Goal: Task Accomplishment & Management: Use online tool/utility

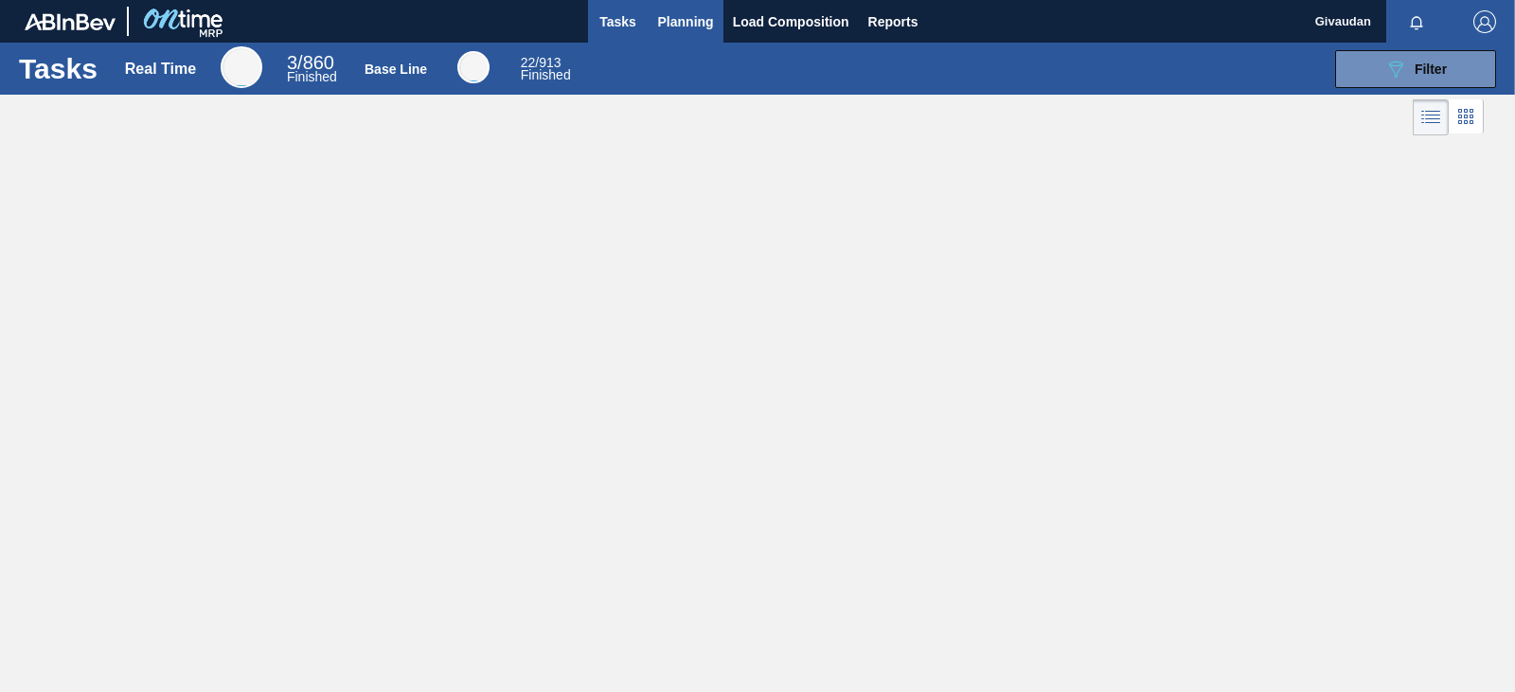
click at [673, 24] on span "Planning" at bounding box center [686, 21] width 56 height 23
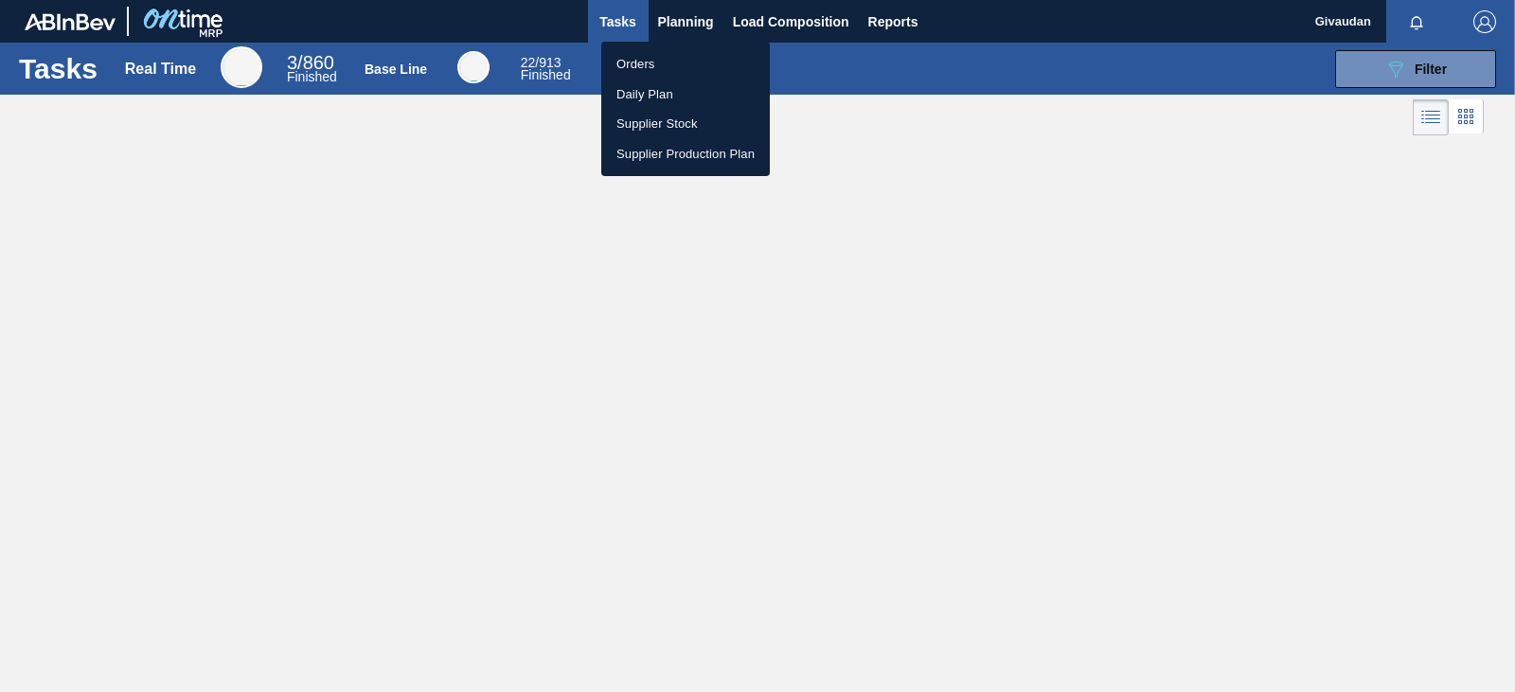
click at [645, 57] on li "Orders" at bounding box center [685, 64] width 169 height 30
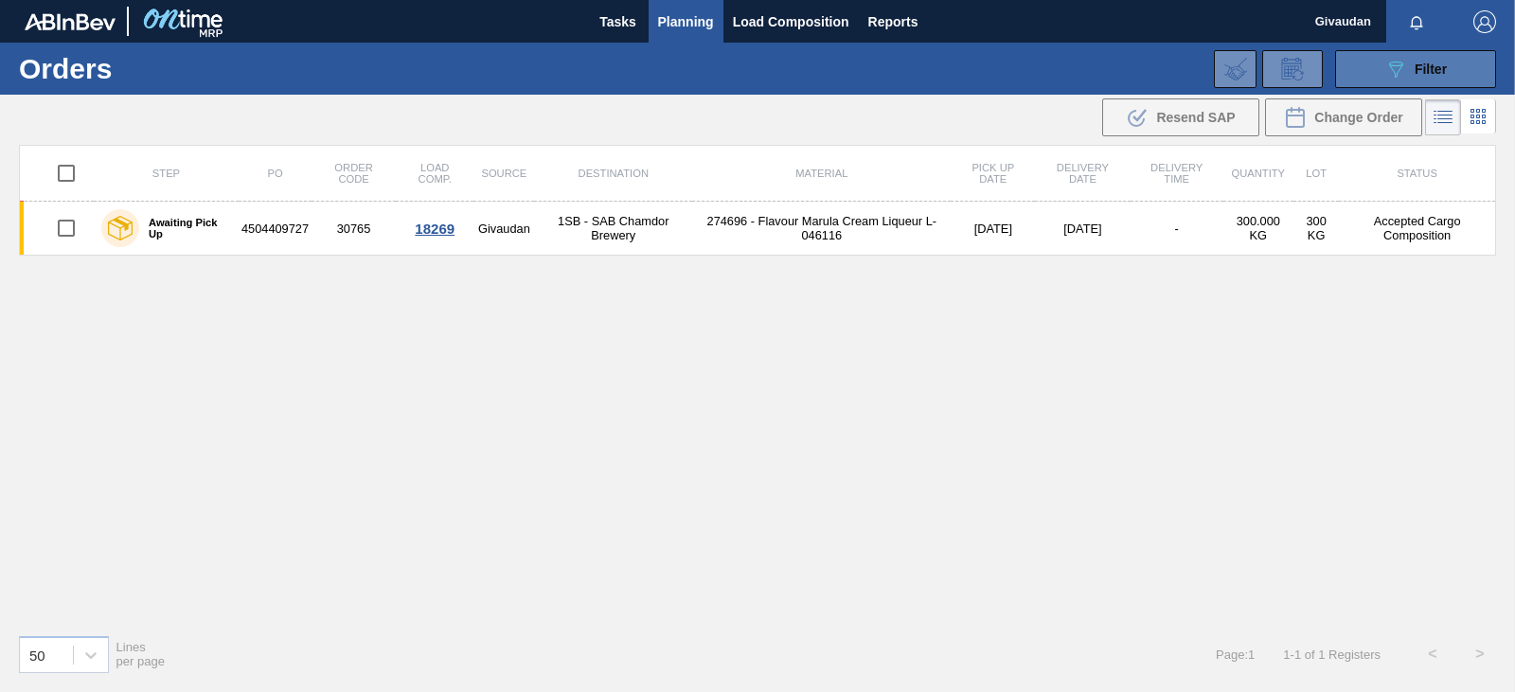
click at [1433, 78] on div "089F7B8B-B2A5-4AFE-B5C0-19BA573D28AC Filter" at bounding box center [1415, 69] width 62 height 23
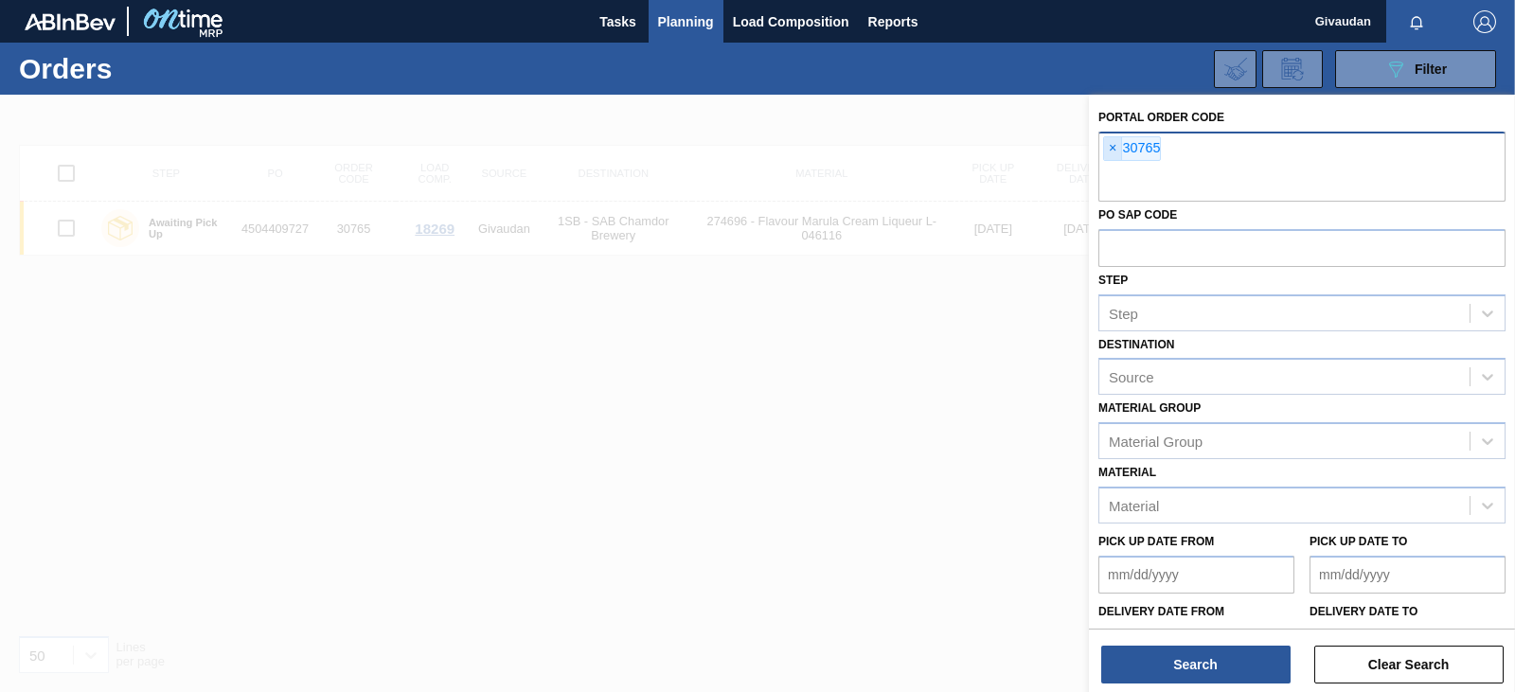
click at [1112, 154] on span "×" at bounding box center [1113, 148] width 18 height 23
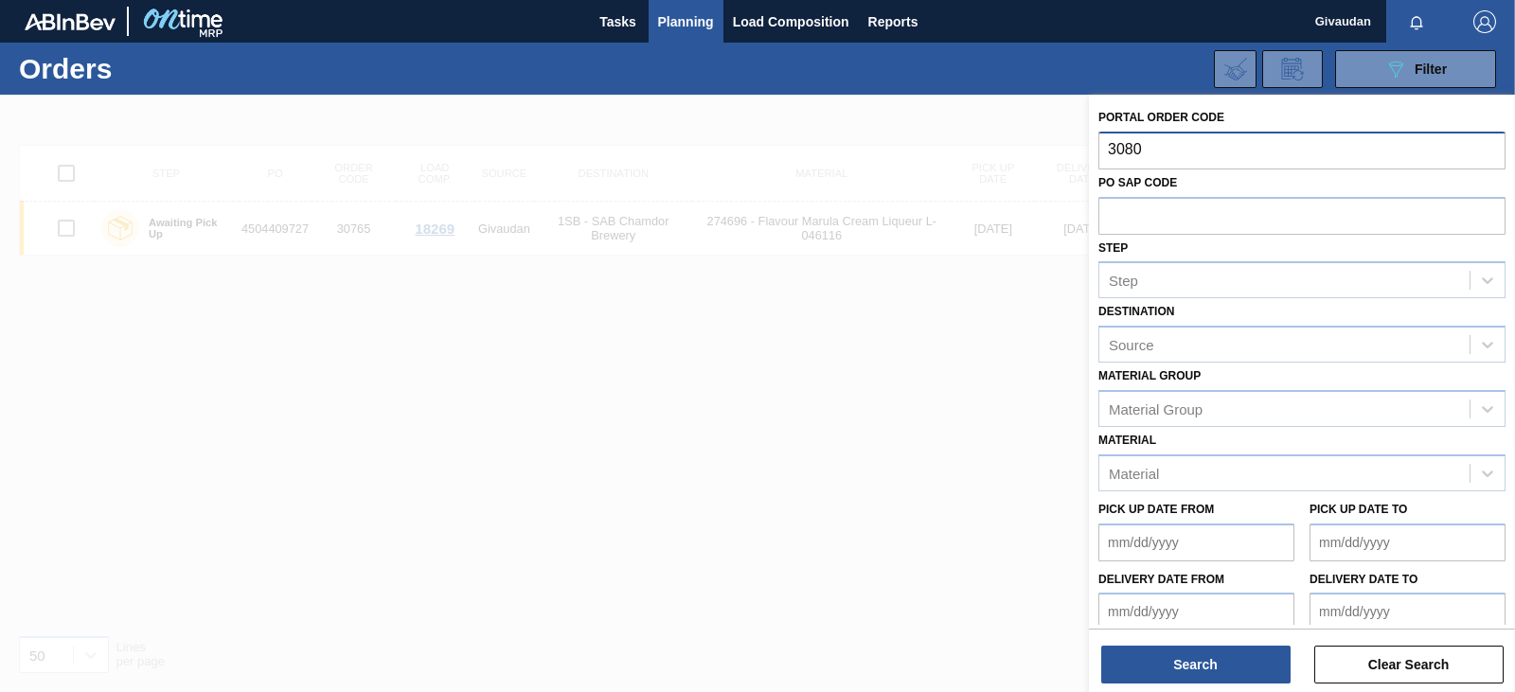
type input "30802"
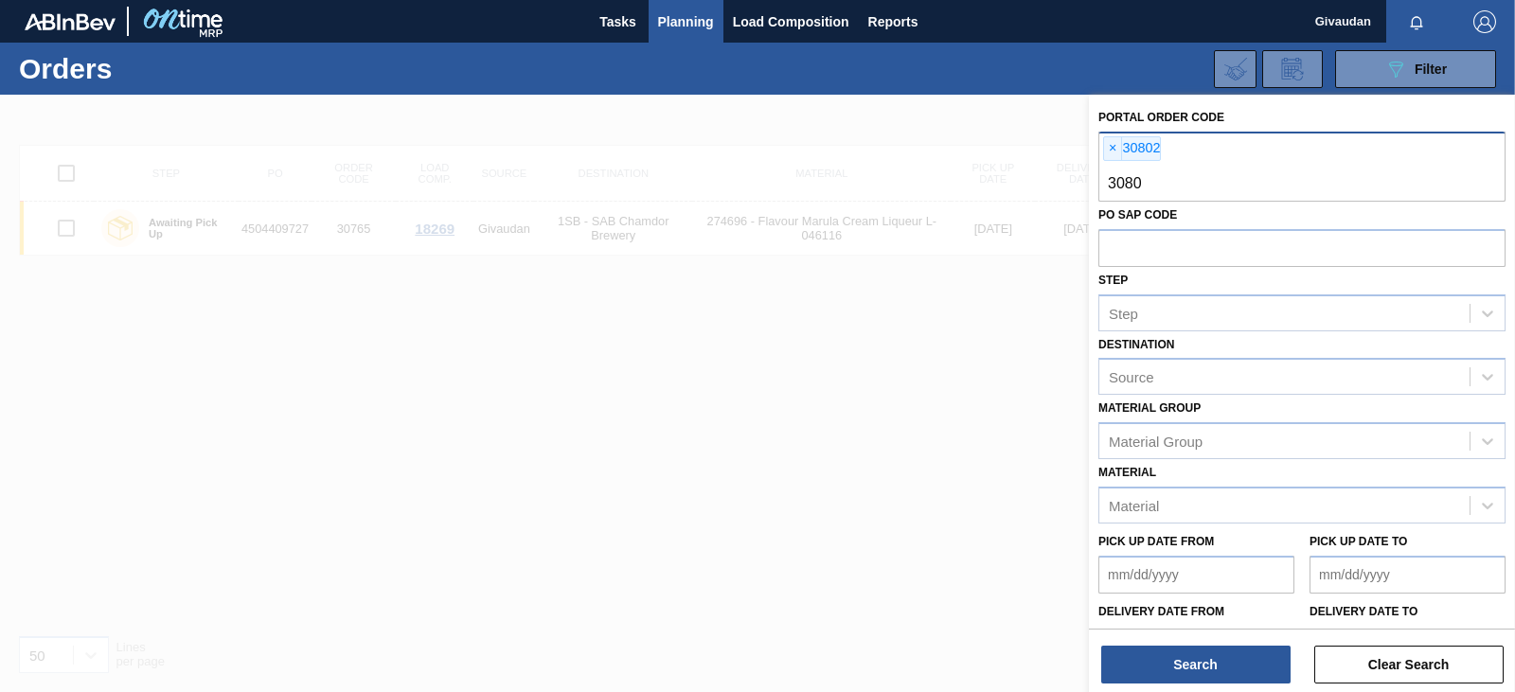
type input "30803"
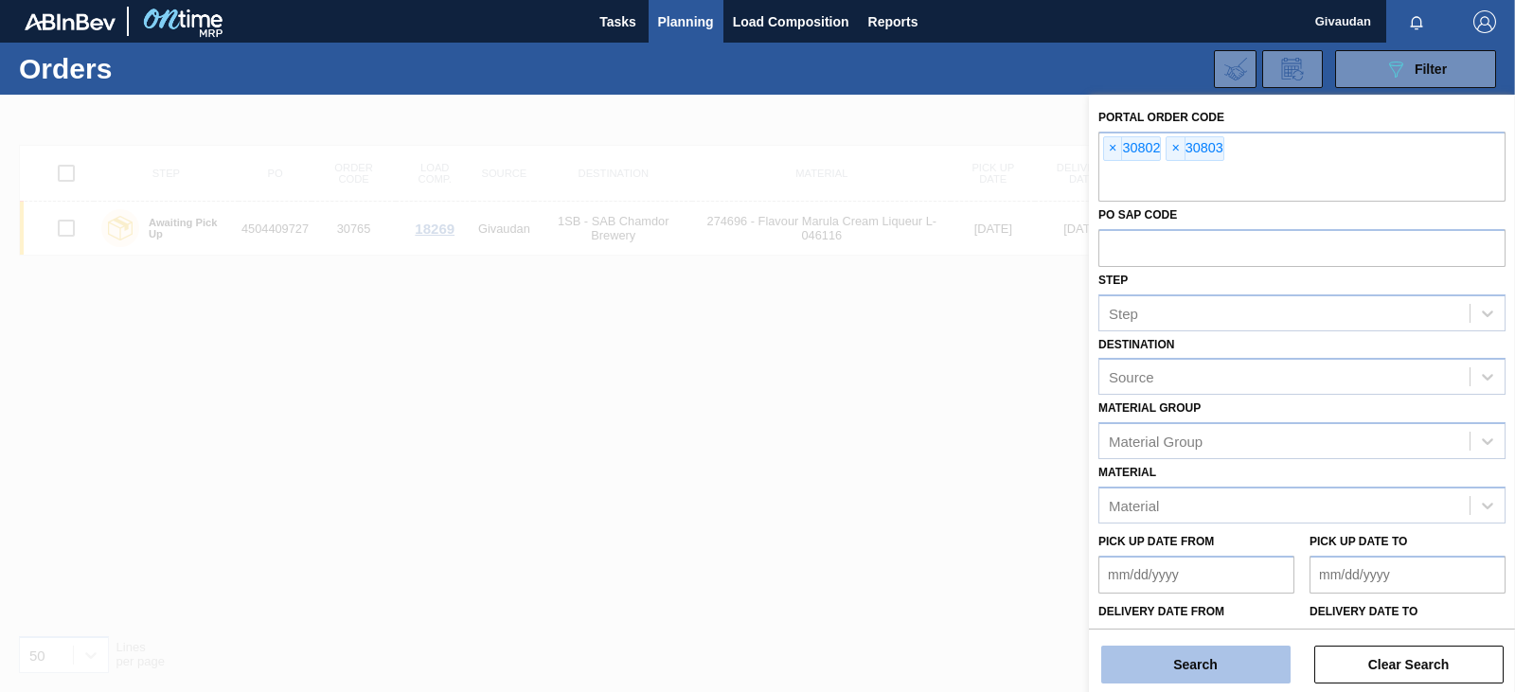
click at [1182, 661] on button "Search" at bounding box center [1195, 665] width 189 height 38
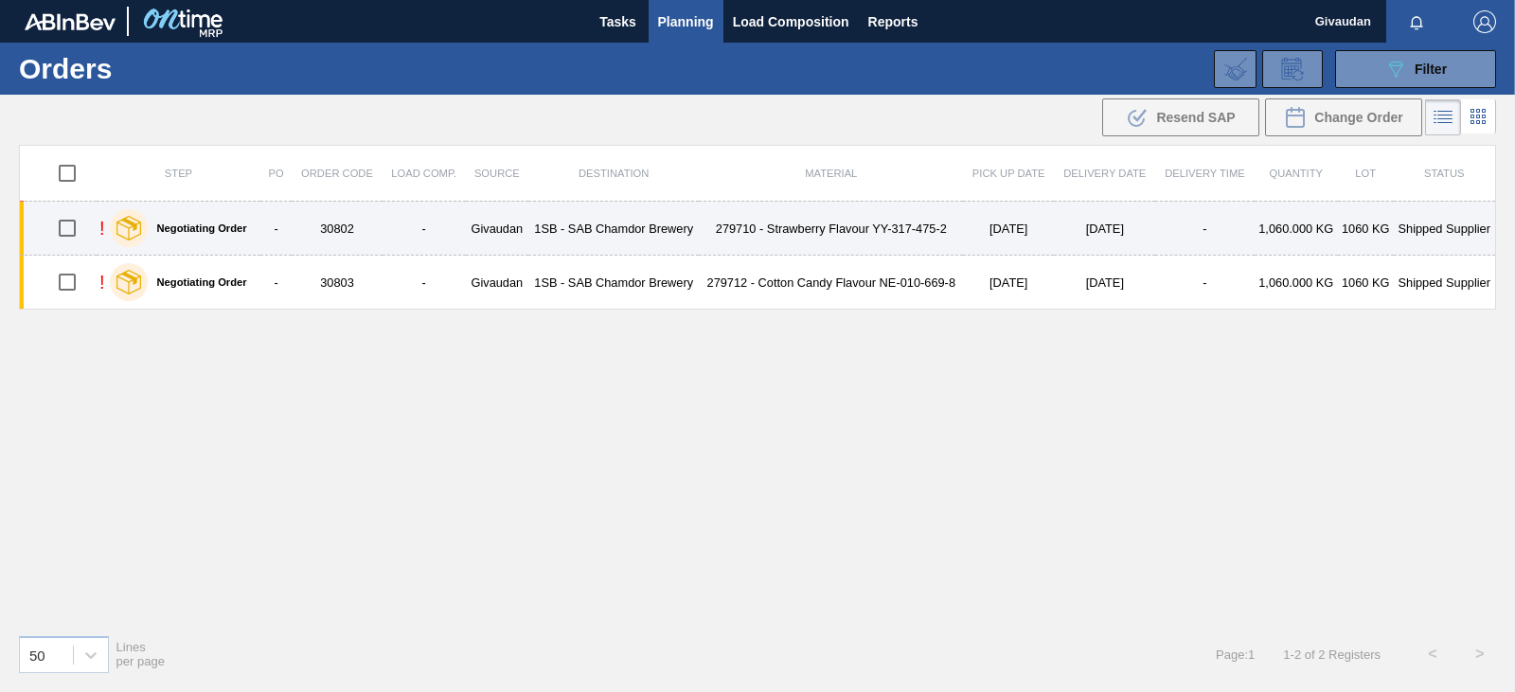
click at [848, 231] on td "279710 - Strawberry Flavour YY-317-475-2" at bounding box center [831, 229] width 264 height 54
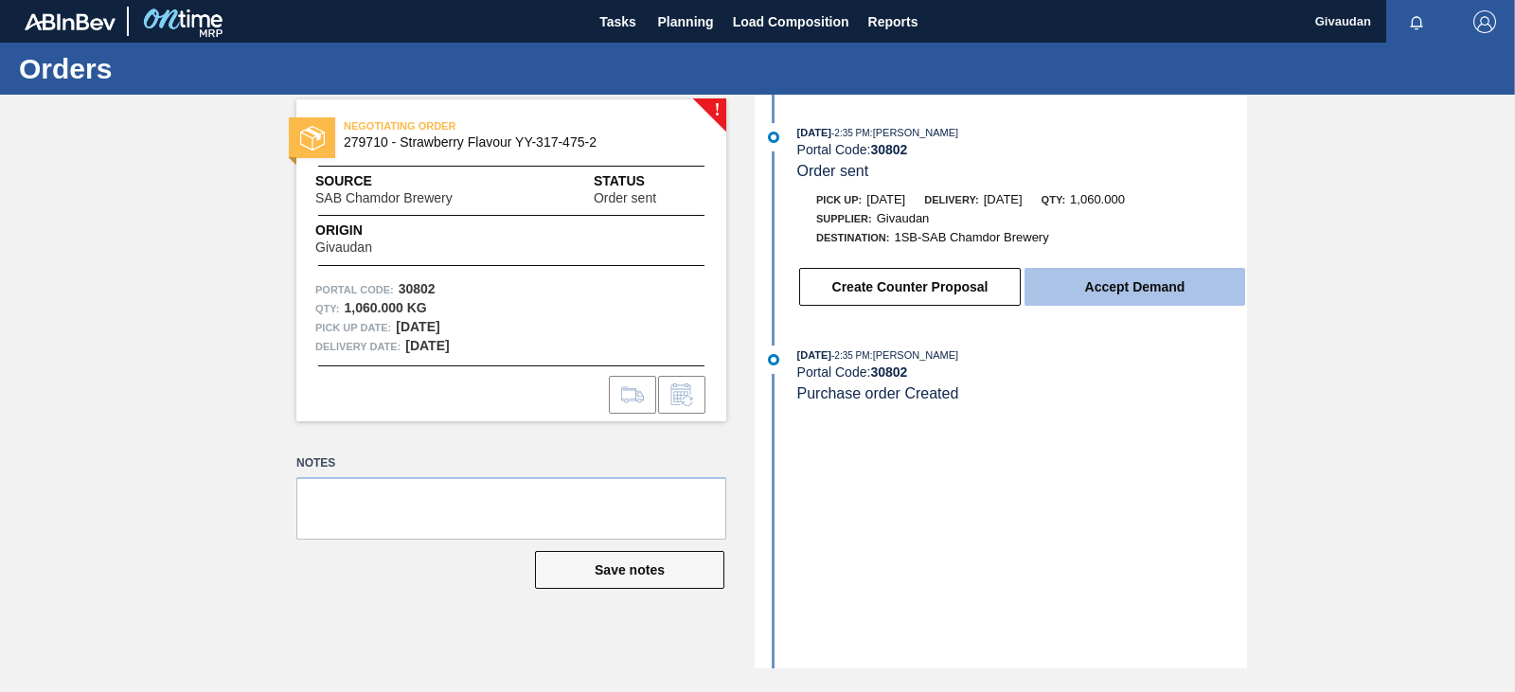
click at [1131, 277] on button "Accept Demand" at bounding box center [1135, 287] width 221 height 38
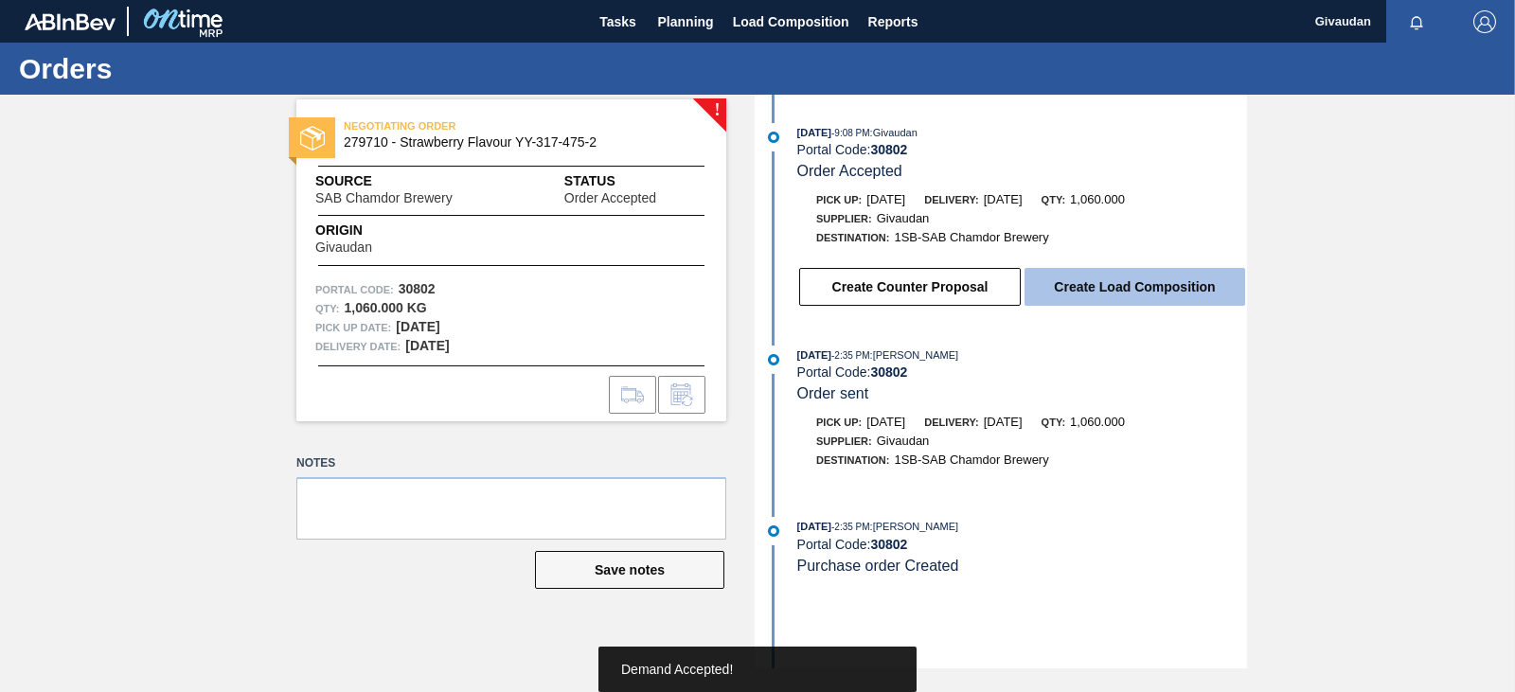
click at [1119, 283] on button "Create Load Composition" at bounding box center [1135, 287] width 221 height 38
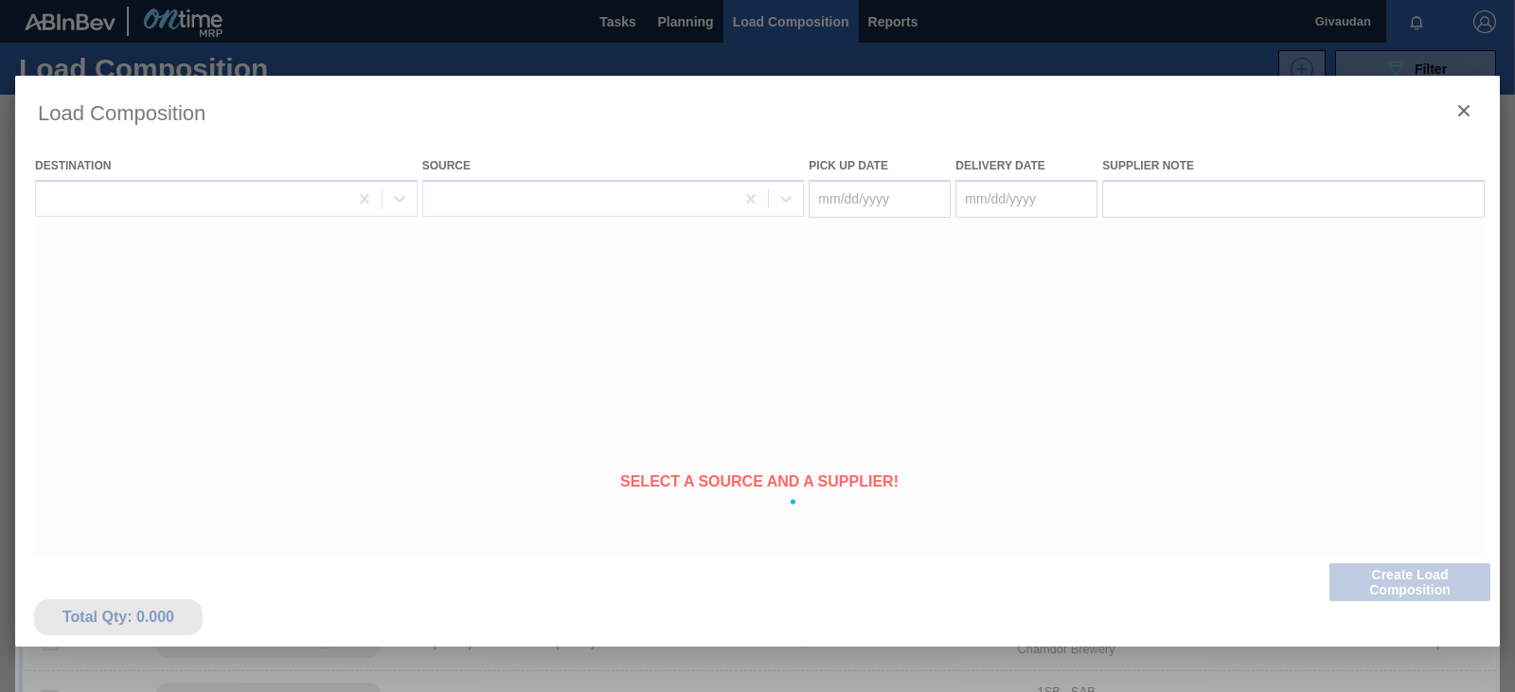
type Date "[DATE]"
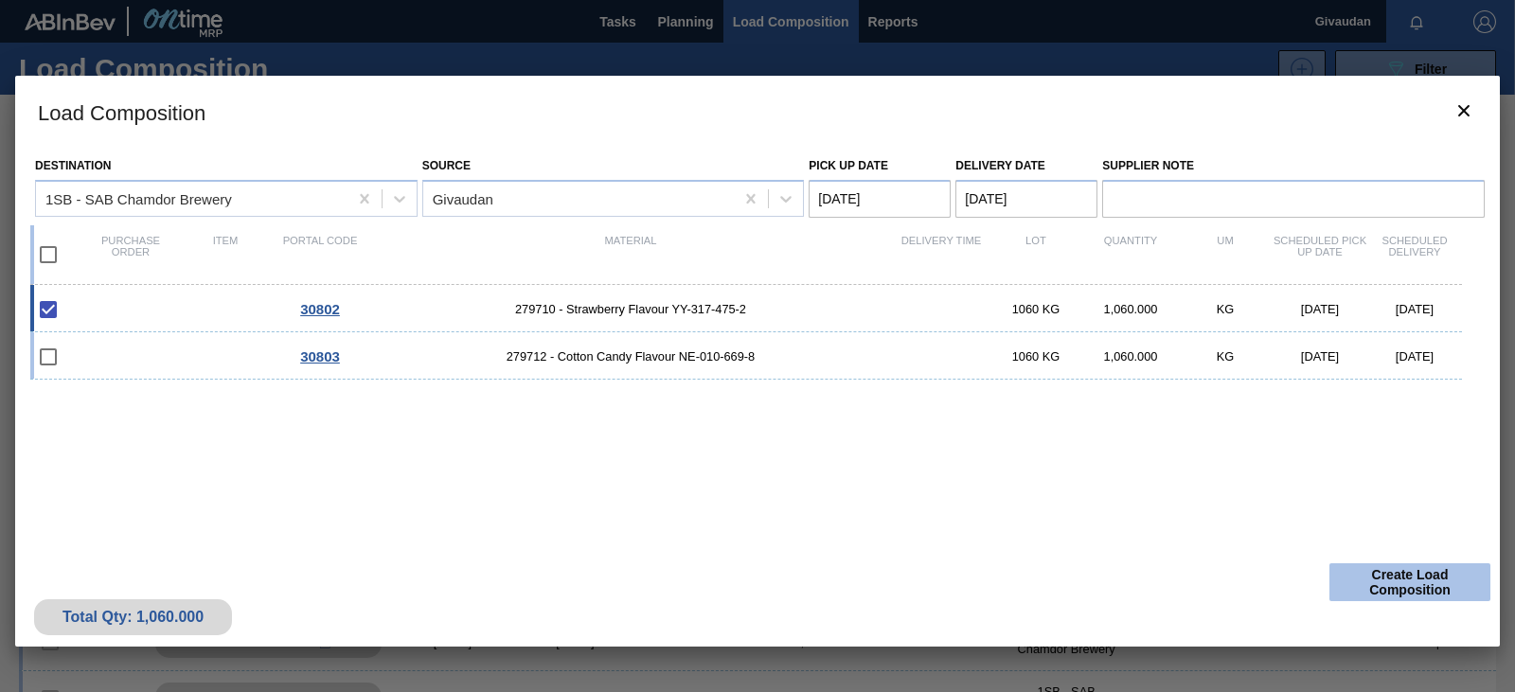
click at [1368, 569] on button "Create Load Composition" at bounding box center [1409, 582] width 161 height 38
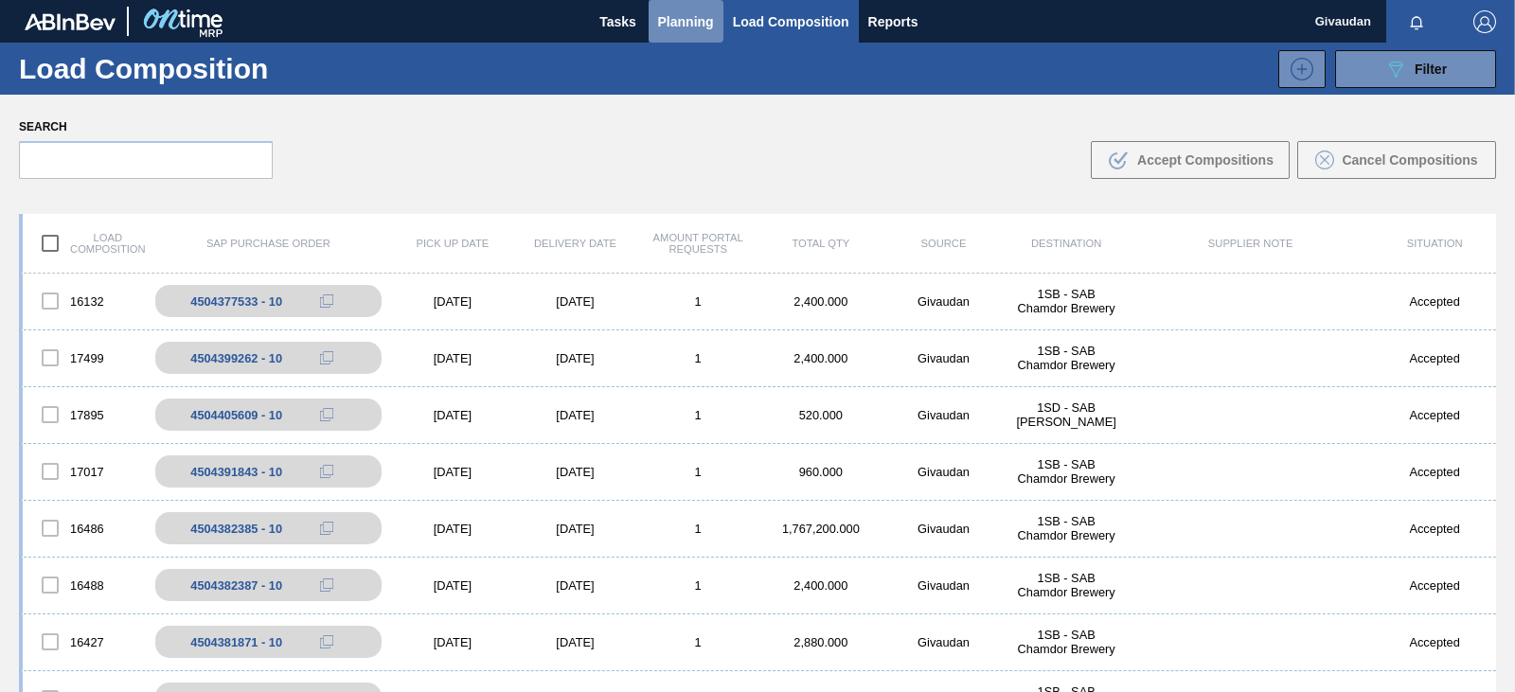
click at [687, 26] on span "Planning" at bounding box center [686, 21] width 56 height 23
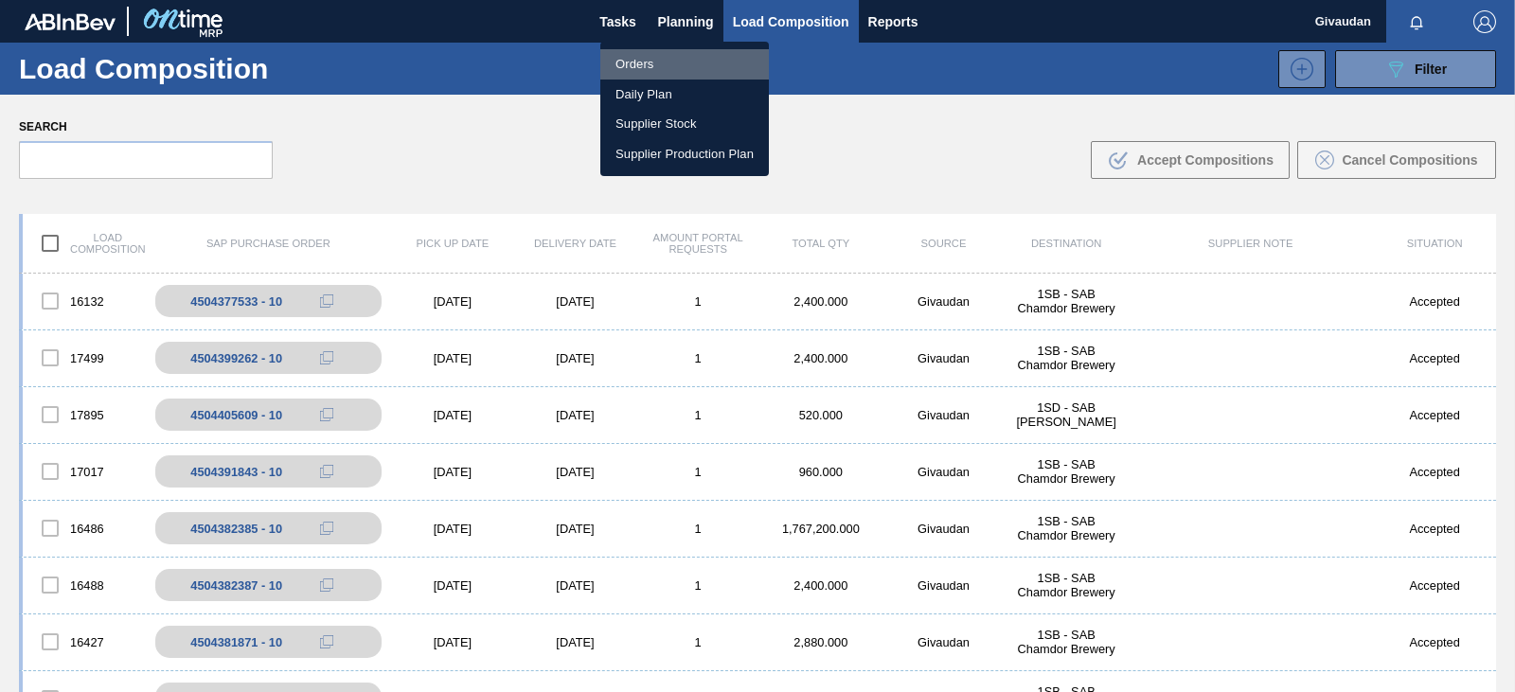
click at [675, 56] on li "Orders" at bounding box center [684, 64] width 169 height 30
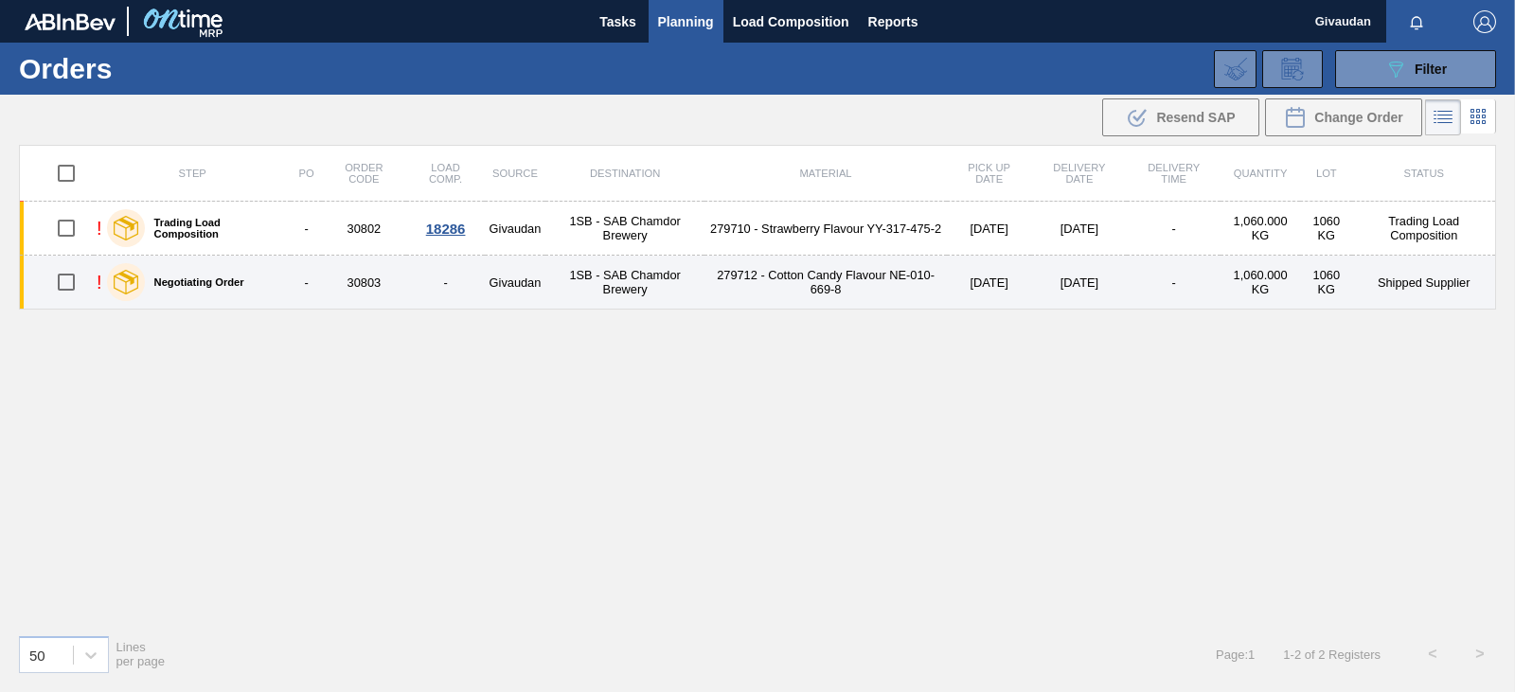
click at [823, 276] on td "279712 - Cotton Candy Flavour NE-010-669-8" at bounding box center [825, 283] width 242 height 54
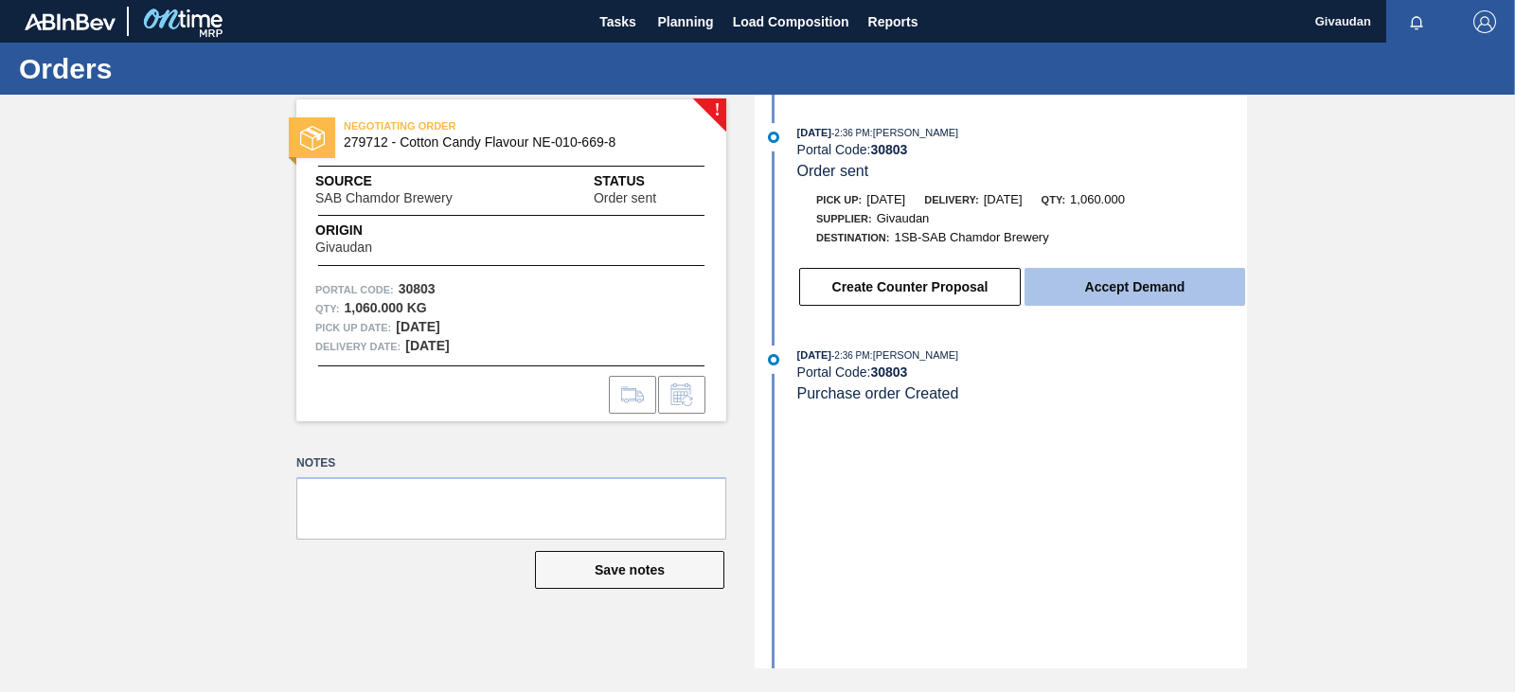
click at [1119, 281] on button "Accept Demand" at bounding box center [1135, 287] width 221 height 38
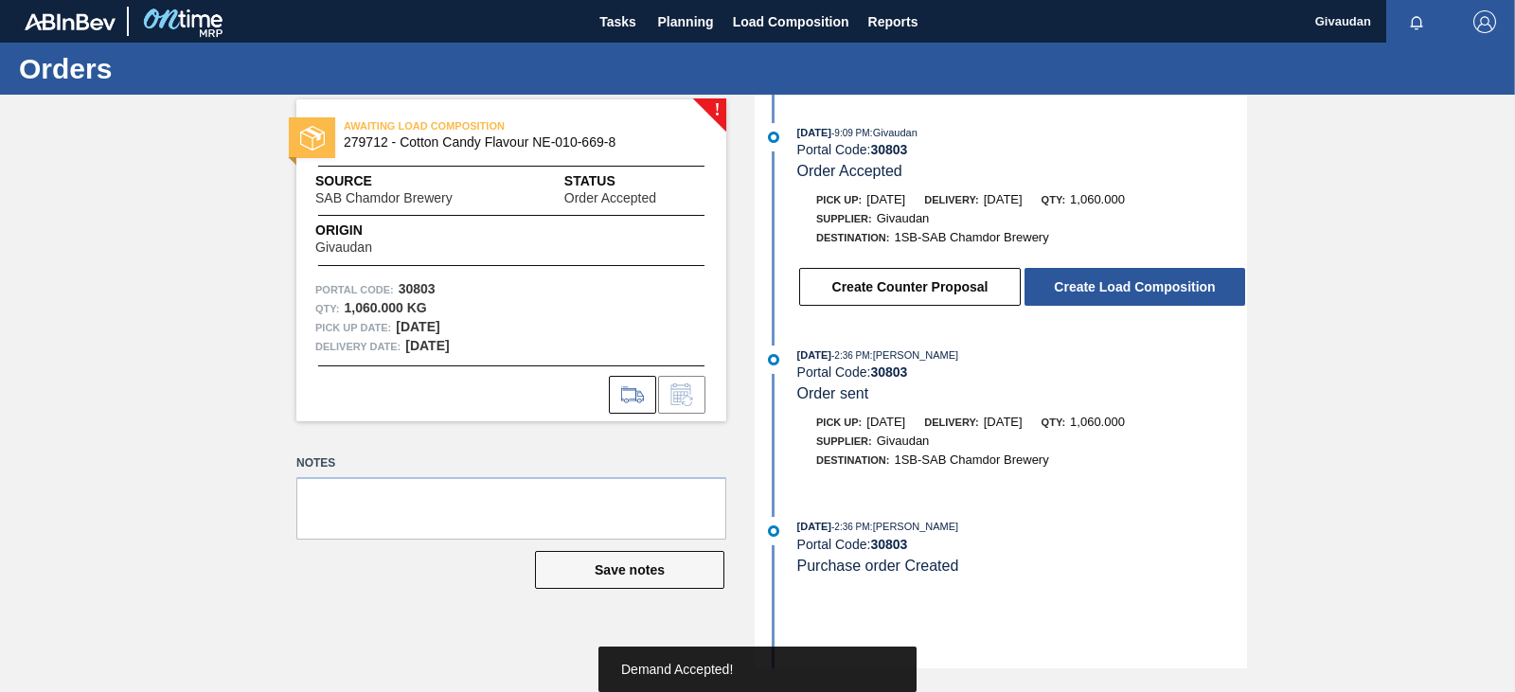
click at [1118, 283] on button "Create Load Composition" at bounding box center [1135, 287] width 221 height 38
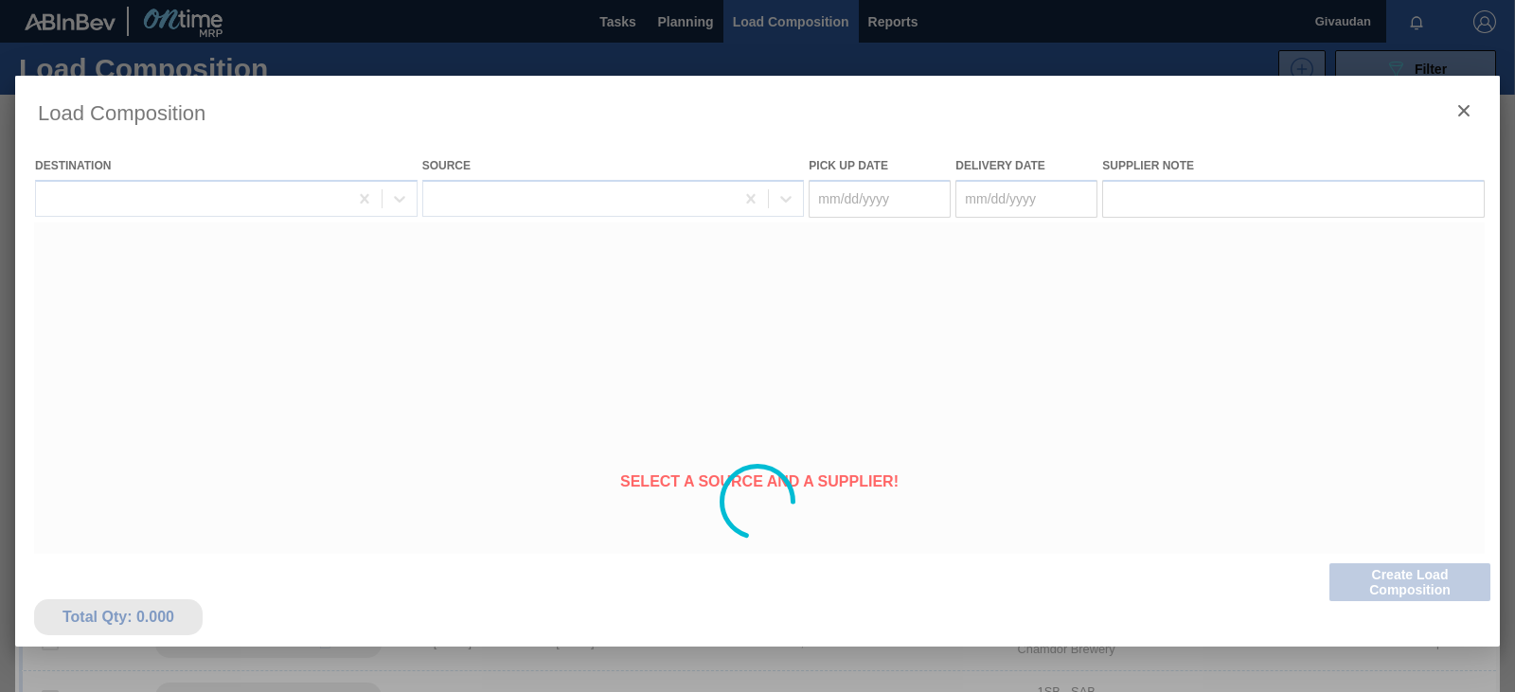
type Date "[DATE]"
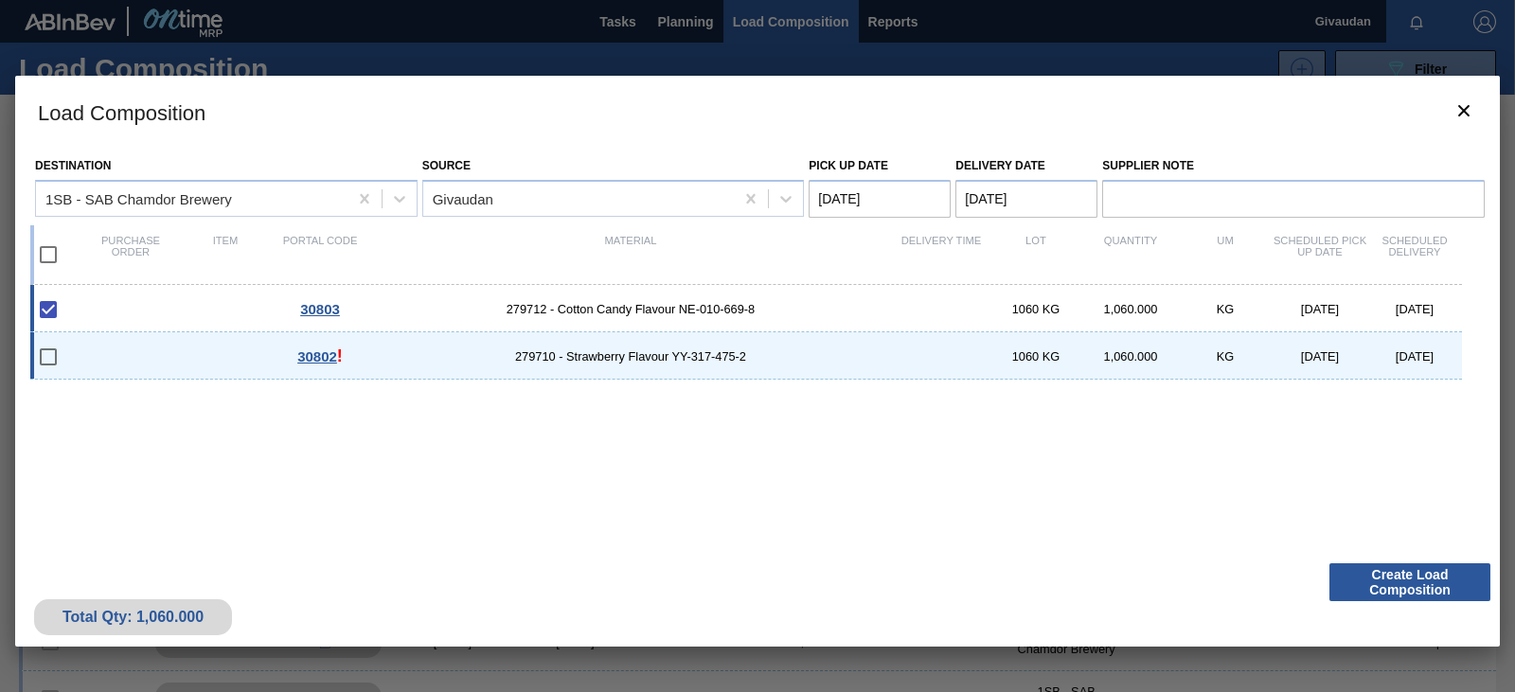
click at [694, 357] on span "279710 - Strawberry Flavour YY-317-475-2" at bounding box center [630, 356] width 526 height 14
checkbox input "true"
click at [1364, 574] on button "Create Load Composition" at bounding box center [1409, 582] width 161 height 38
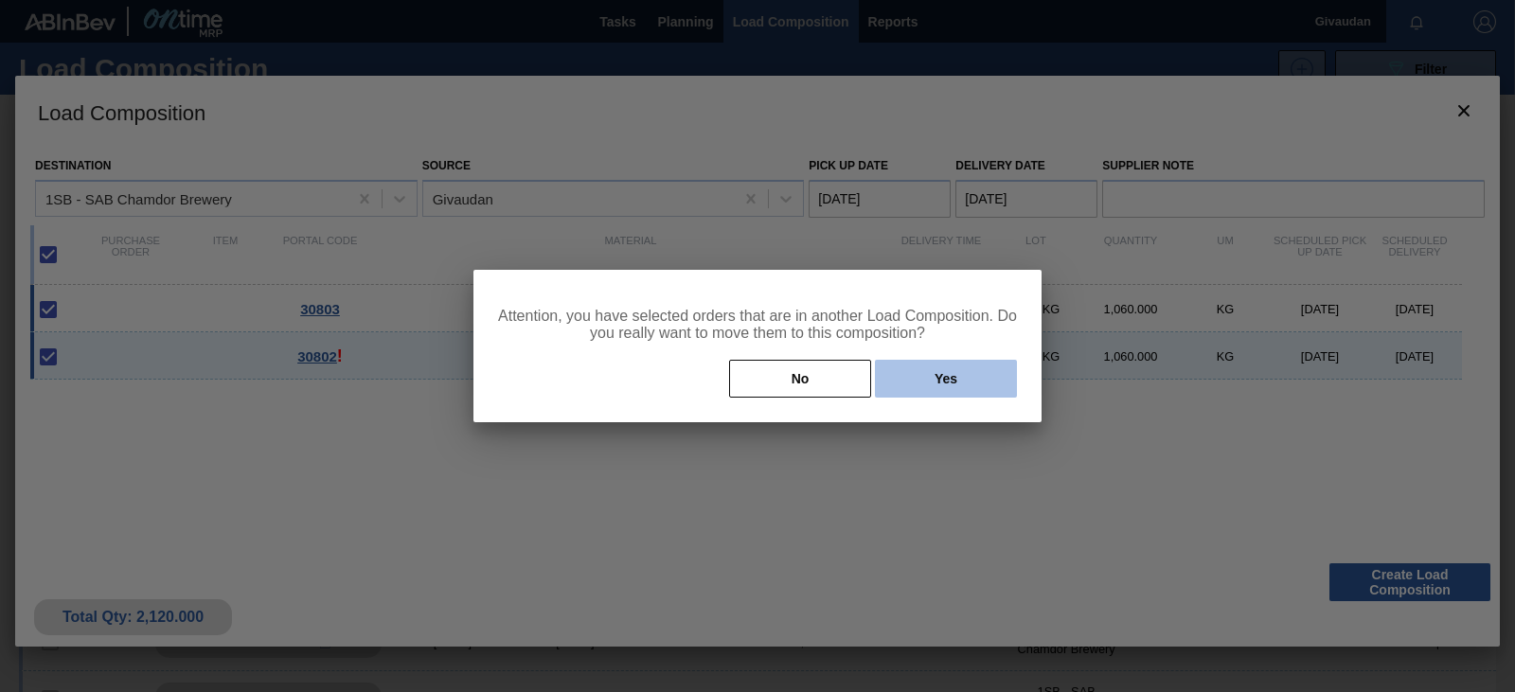
click at [923, 383] on button "Yes" at bounding box center [946, 379] width 142 height 38
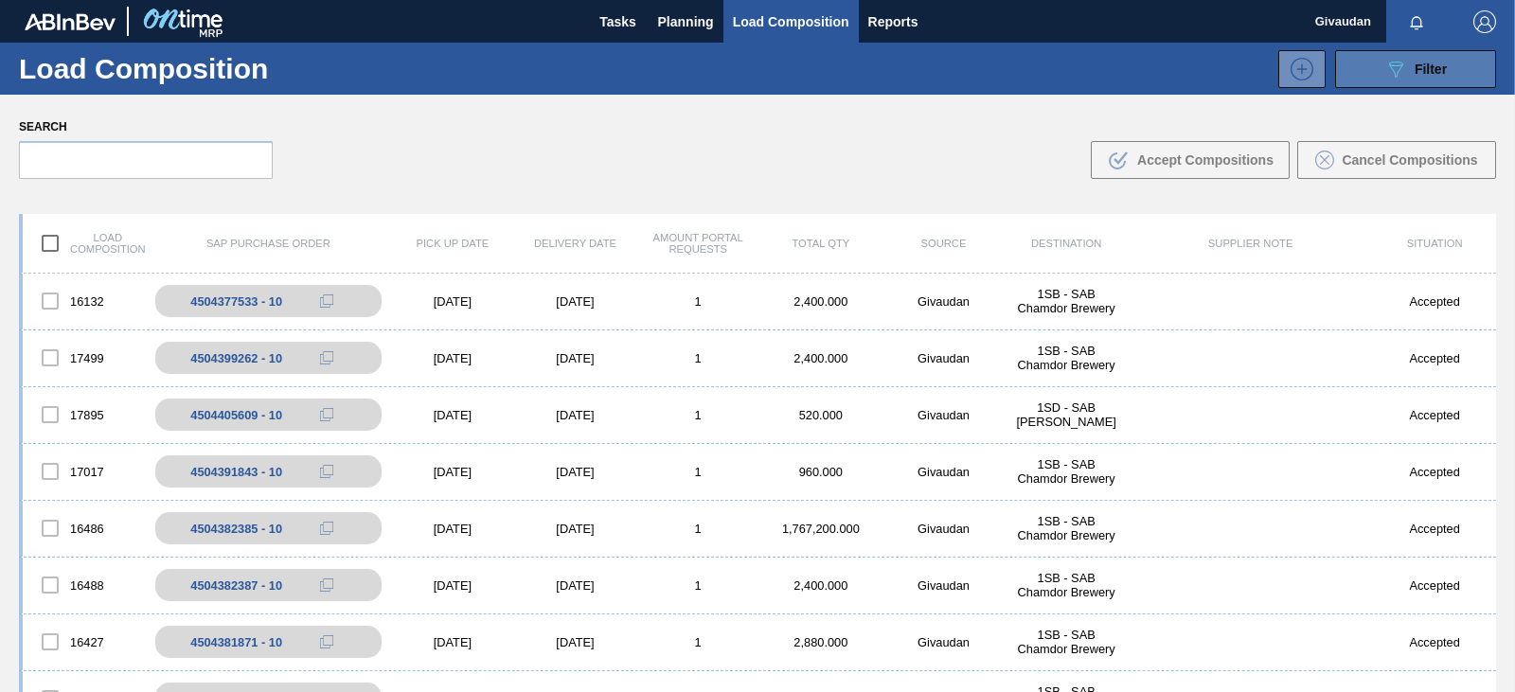
click at [1411, 77] on div "089F7B8B-B2A5-4AFE-B5C0-19BA573D28AC Filter" at bounding box center [1415, 69] width 62 height 23
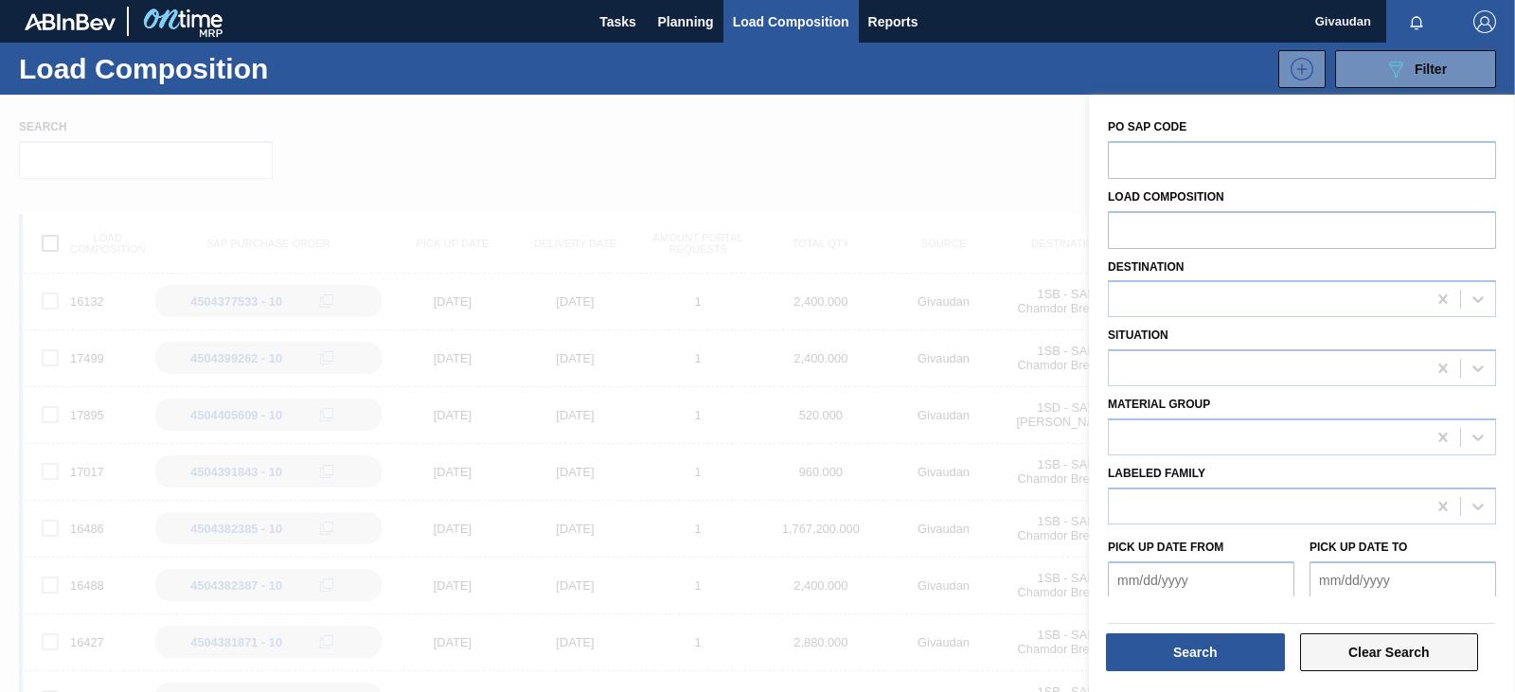
click at [1362, 645] on button "Clear Search" at bounding box center [1389, 652] width 179 height 38
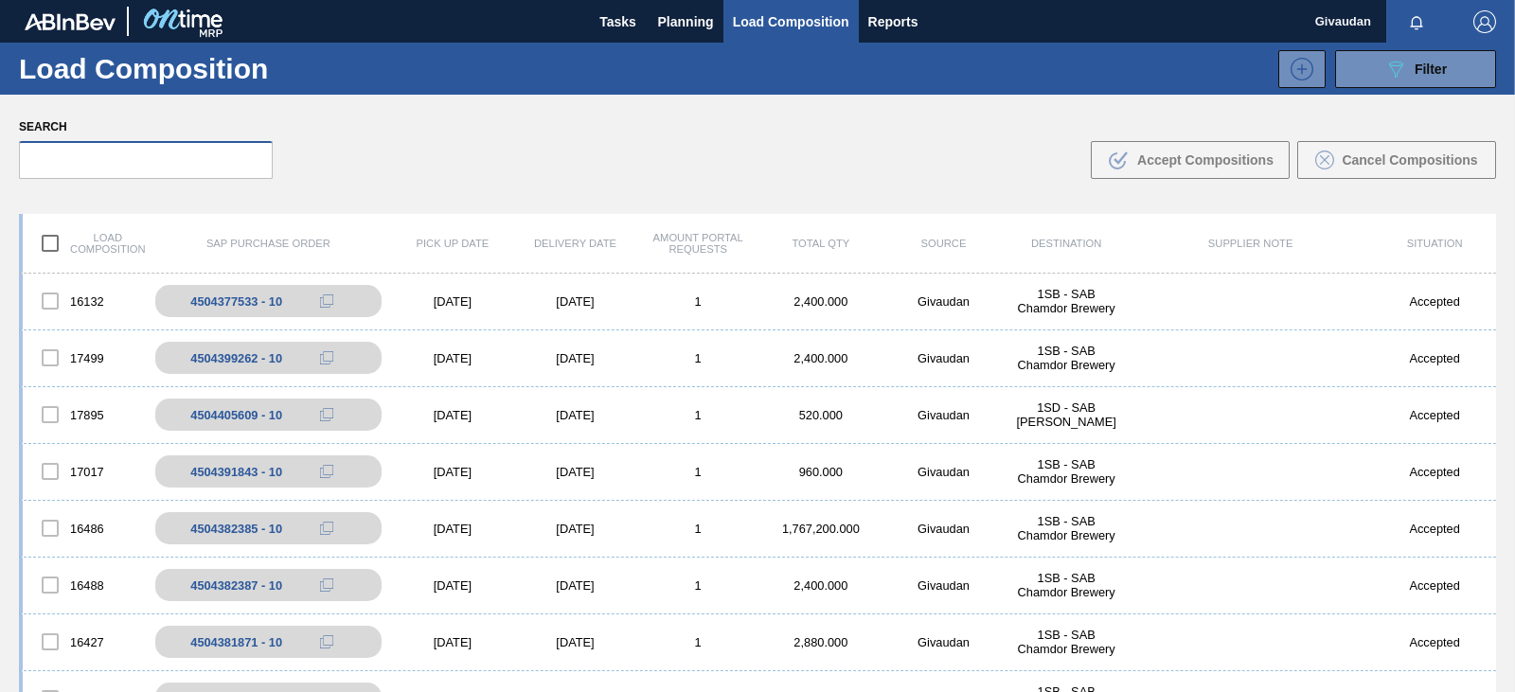
click at [80, 157] on input "text" at bounding box center [146, 160] width 254 height 38
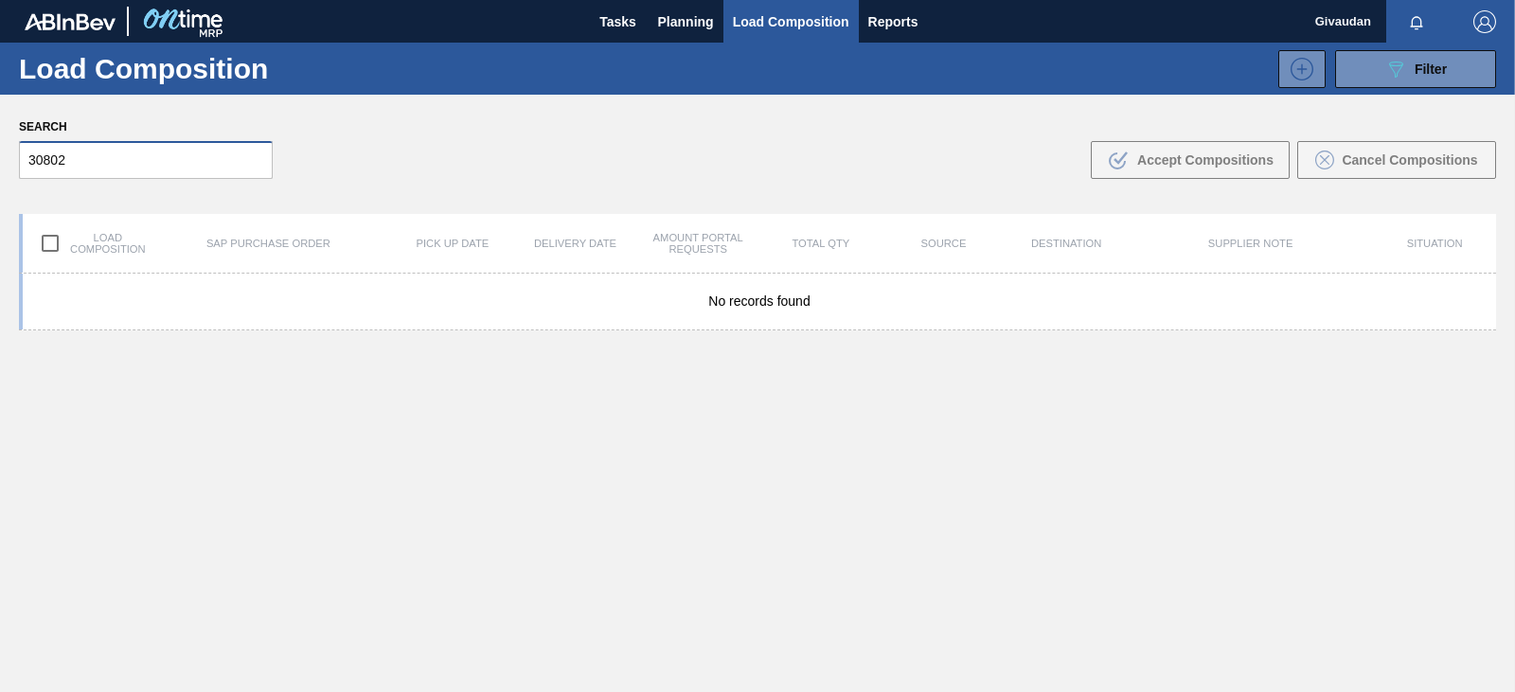
type input "30802"
click at [799, 17] on span "Load Composition" at bounding box center [791, 21] width 116 height 23
click at [645, 29] on button "Tasks" at bounding box center [618, 21] width 61 height 43
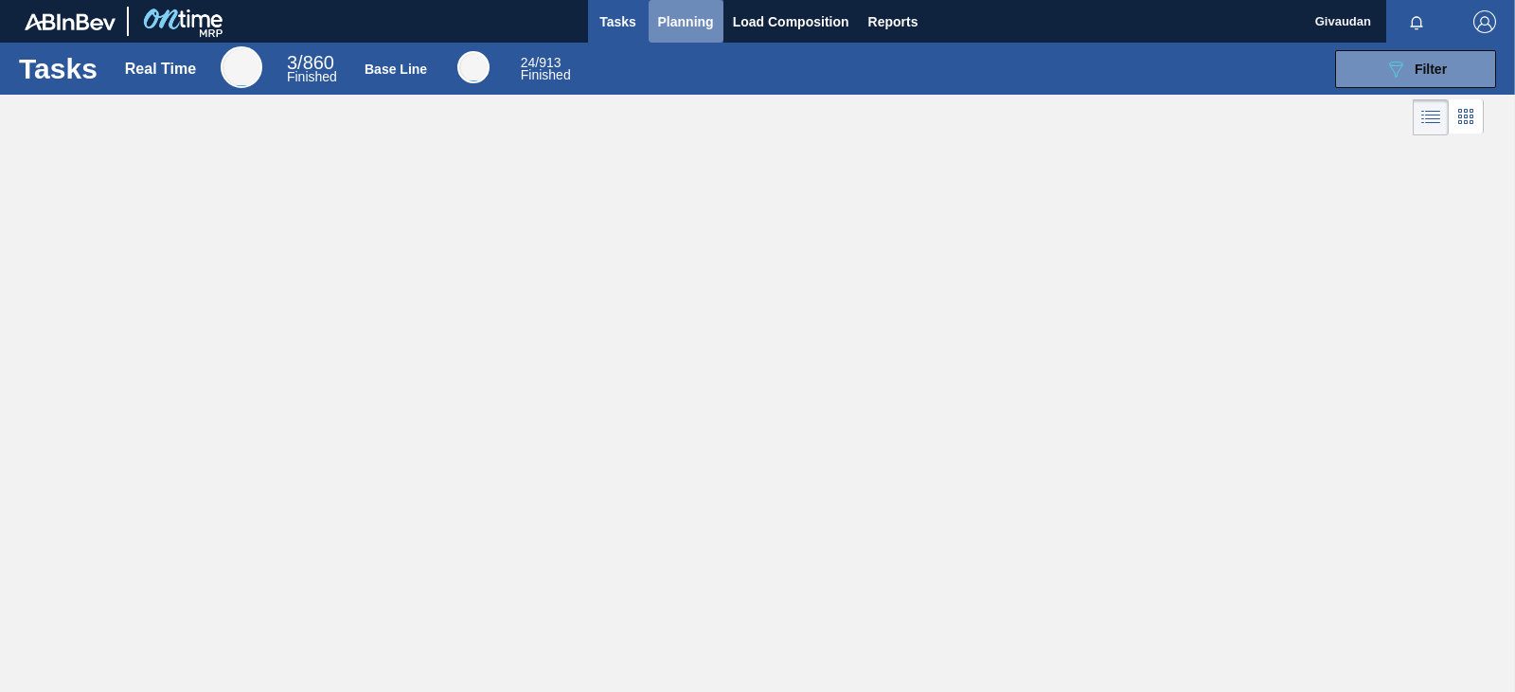
click at [667, 27] on span "Planning" at bounding box center [686, 21] width 56 height 23
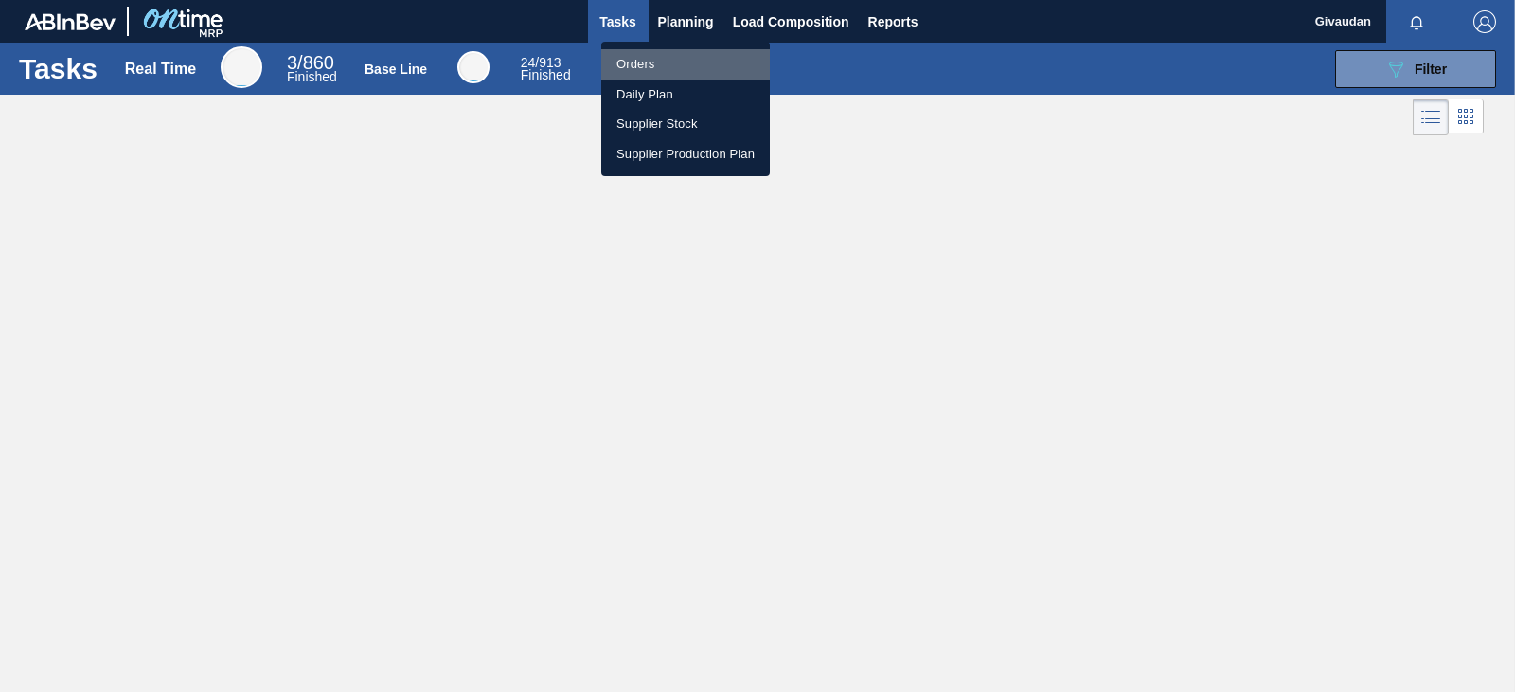
click at [618, 66] on li "Orders" at bounding box center [685, 64] width 169 height 30
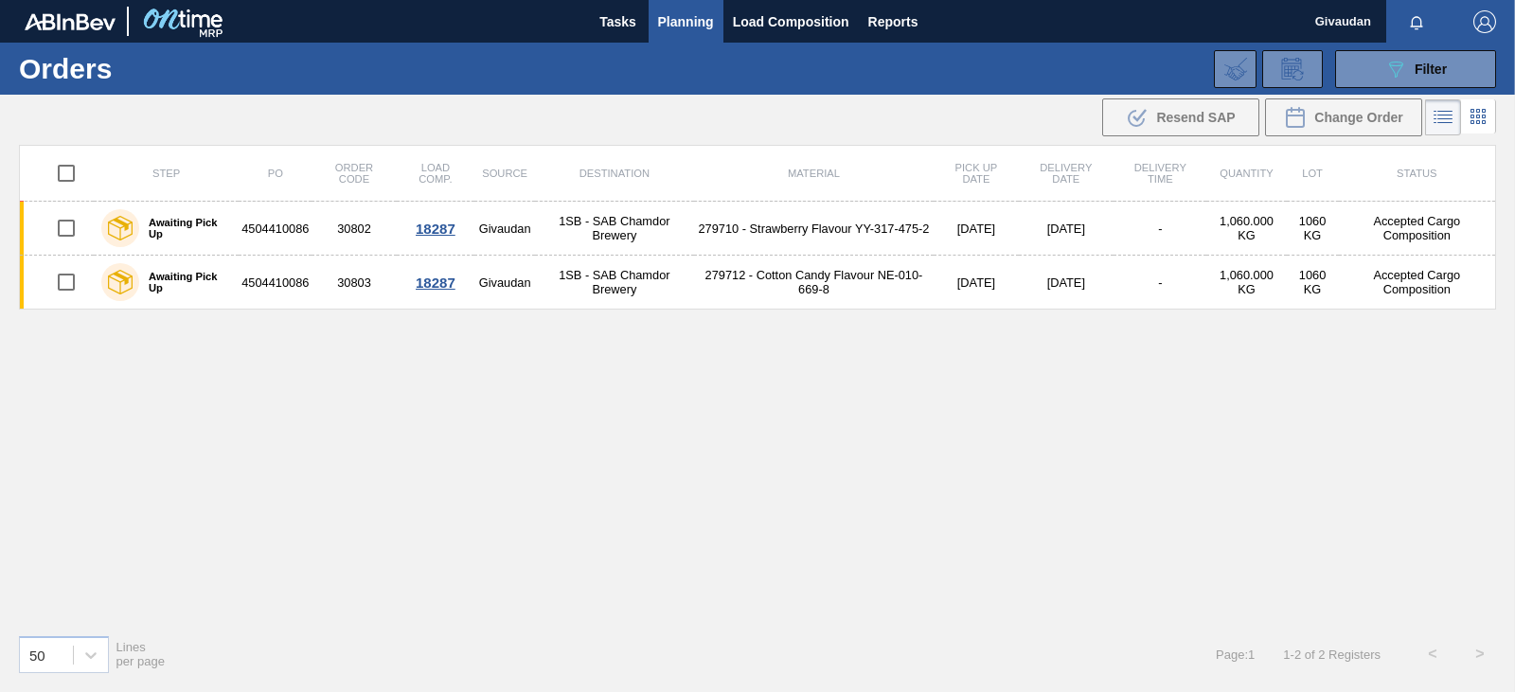
click at [692, 18] on span "Planning" at bounding box center [686, 21] width 56 height 23
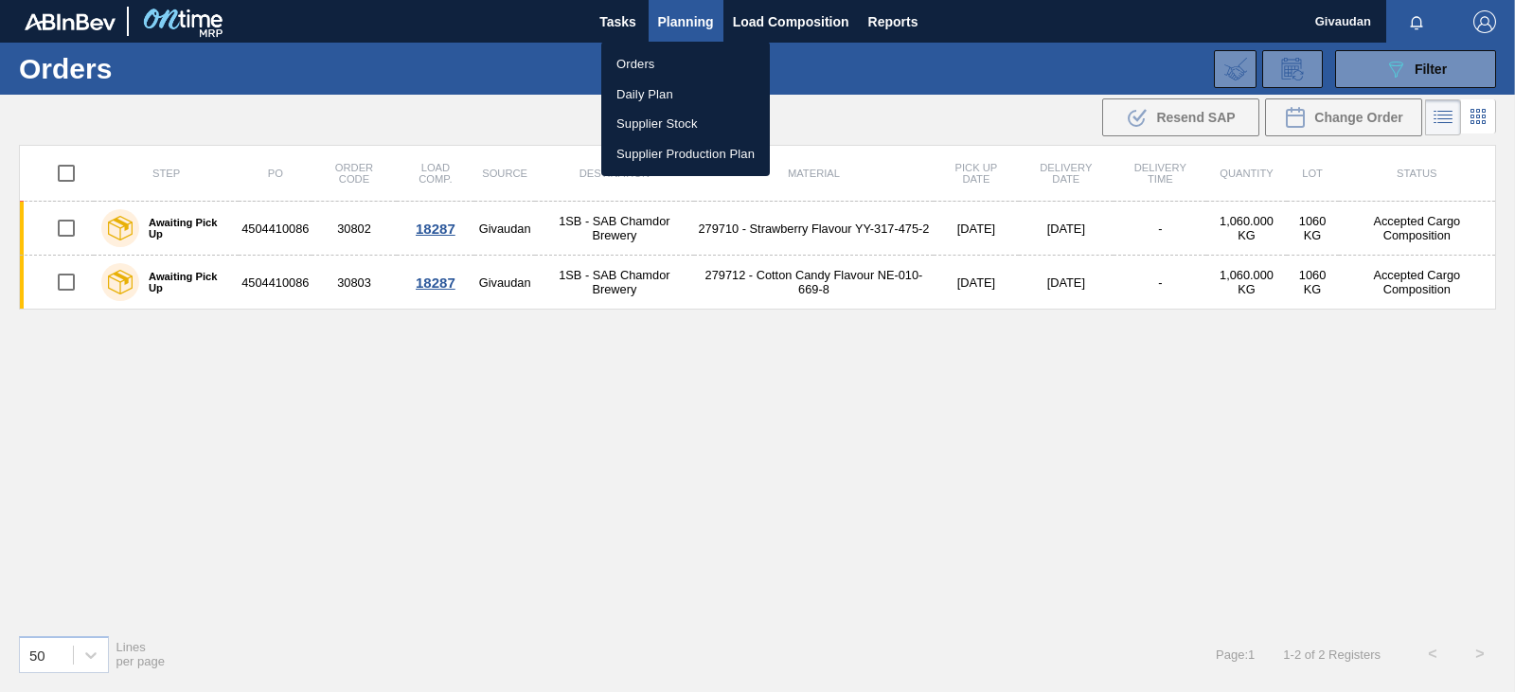
click at [692, 69] on li "Orders" at bounding box center [685, 64] width 169 height 30
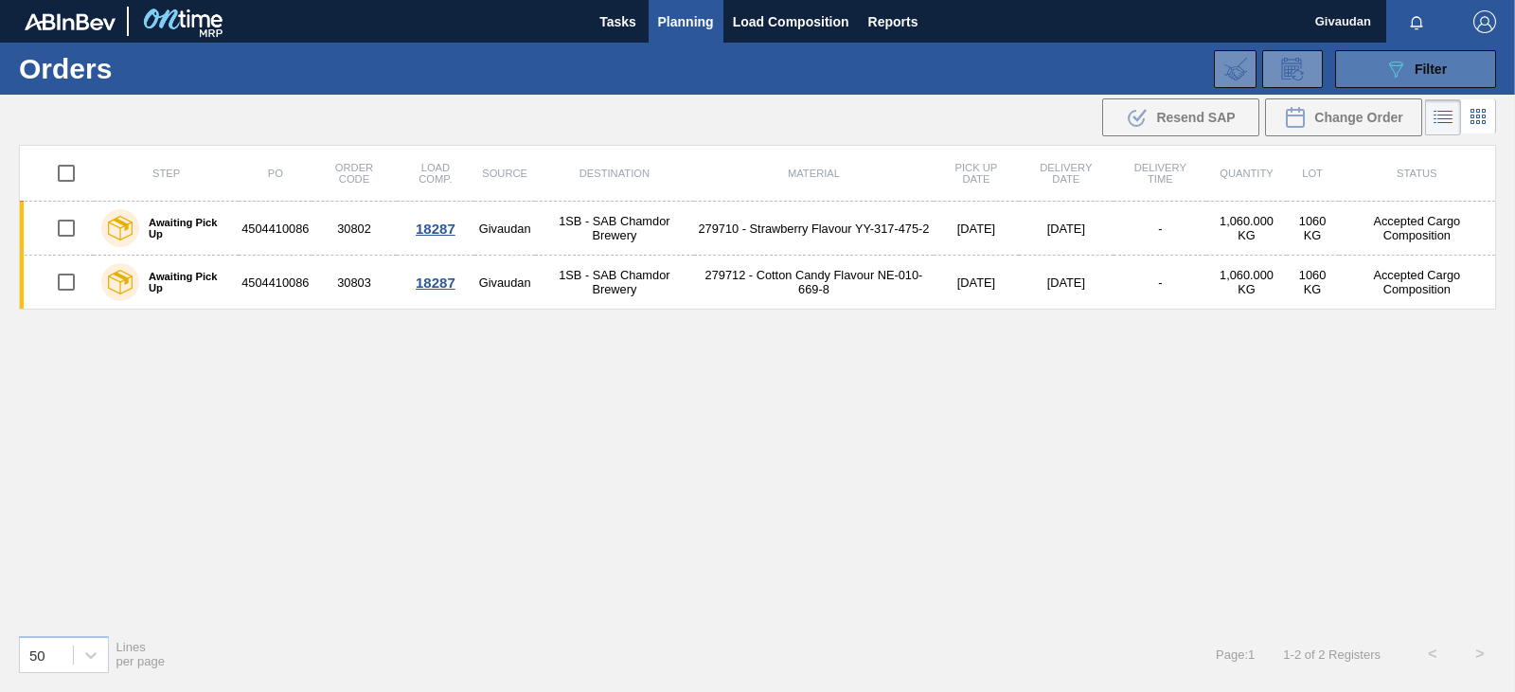
click at [1401, 61] on icon "089F7B8B-B2A5-4AFE-B5C0-19BA573D28AC" at bounding box center [1395, 69] width 23 height 23
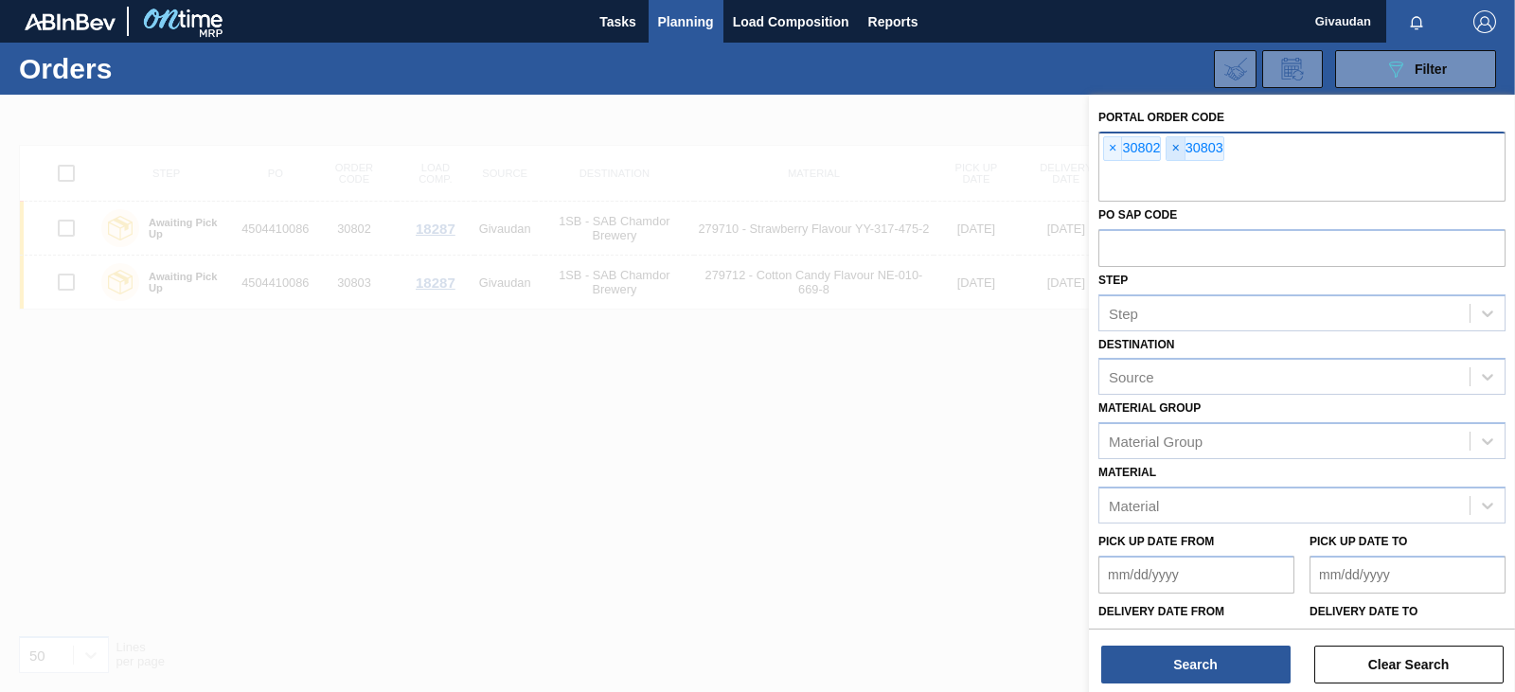
click at [1179, 149] on span "×" at bounding box center [1176, 148] width 18 height 23
click at [1118, 149] on span "×" at bounding box center [1113, 148] width 18 height 23
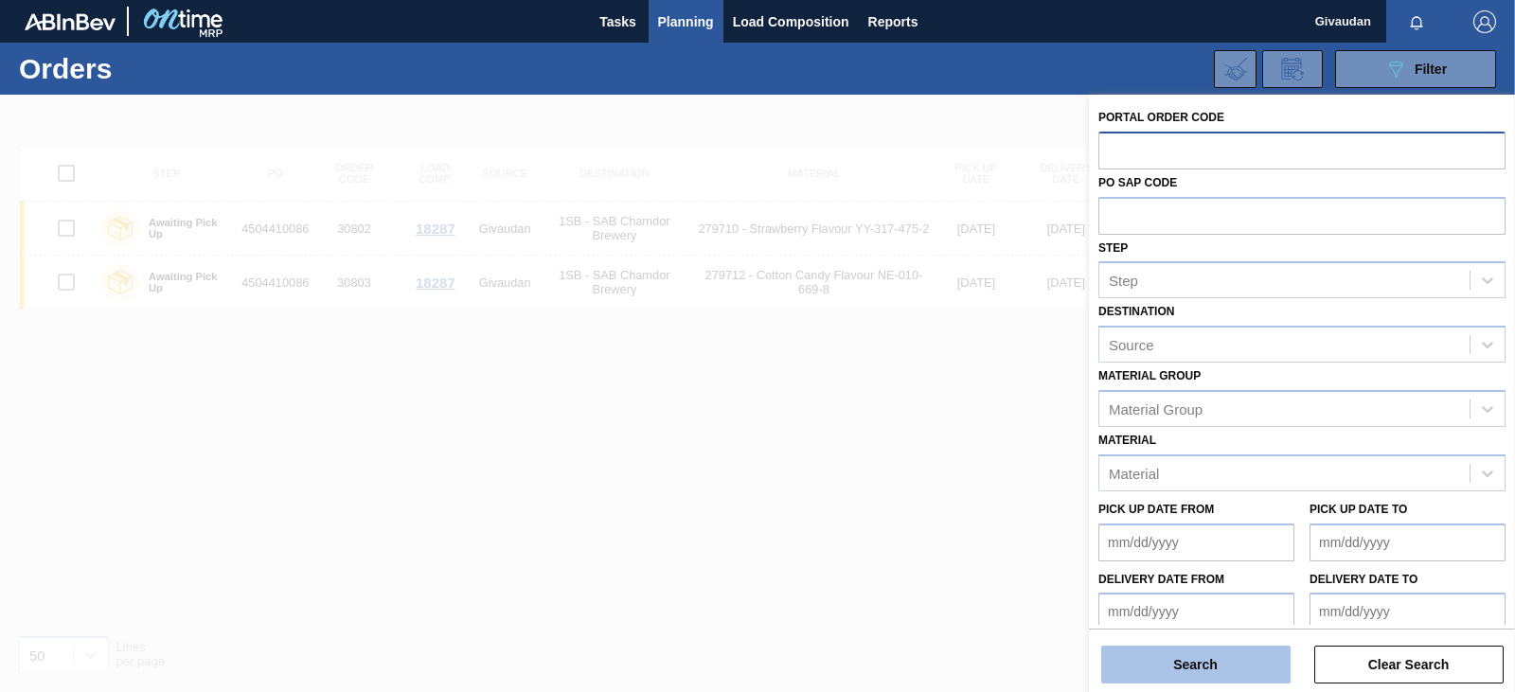
click at [1206, 654] on button "Search" at bounding box center [1195, 665] width 189 height 38
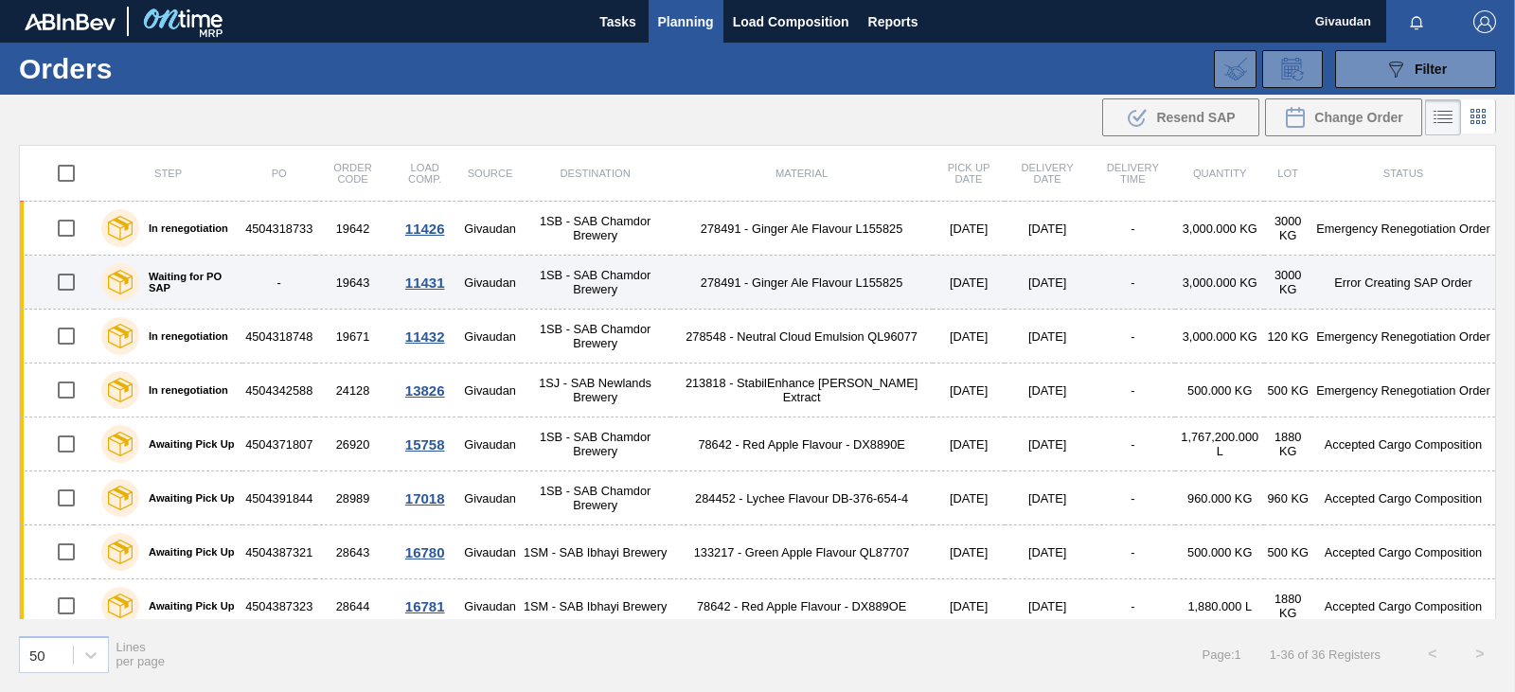
click at [858, 276] on td "278491 - Ginger Ale Flavour L155825" at bounding box center [801, 283] width 263 height 54
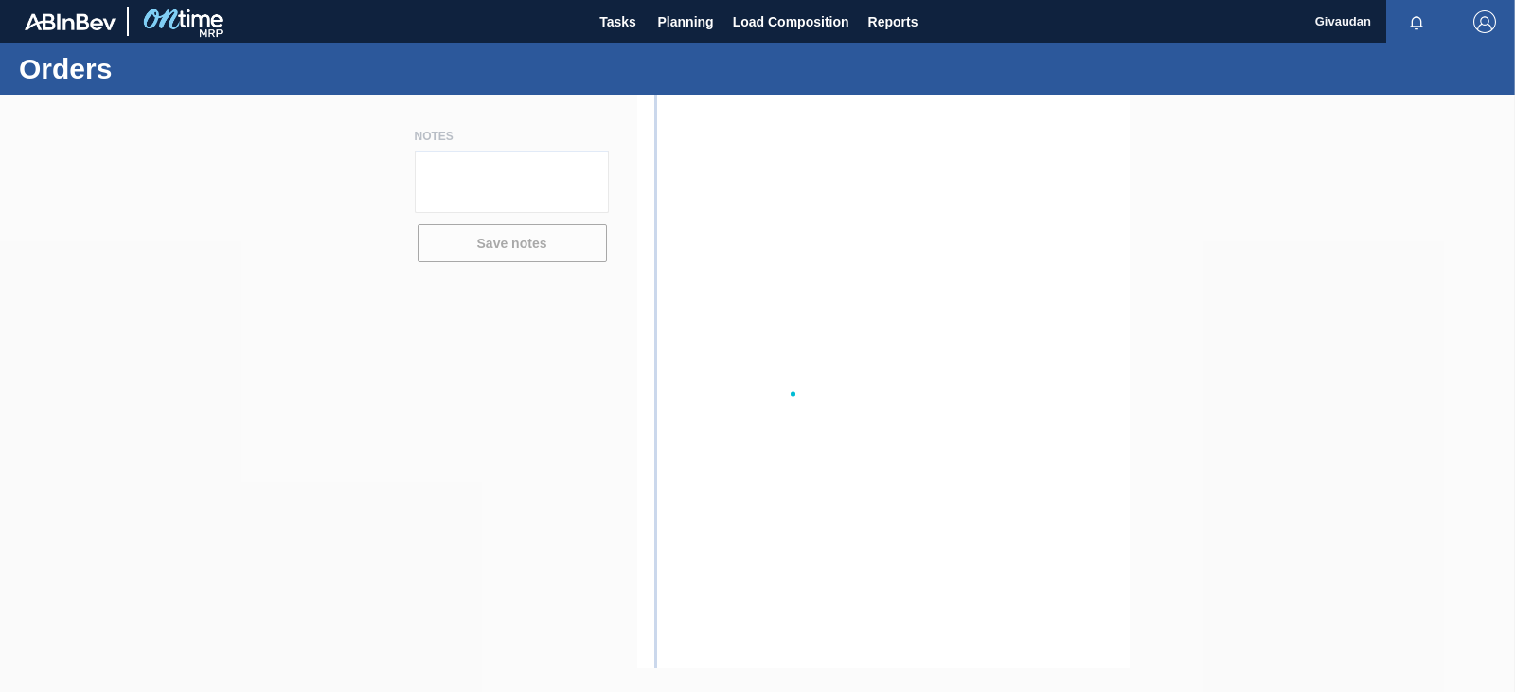
type textarea "Dear [PERSON_NAME], Please check and share SAP PO"
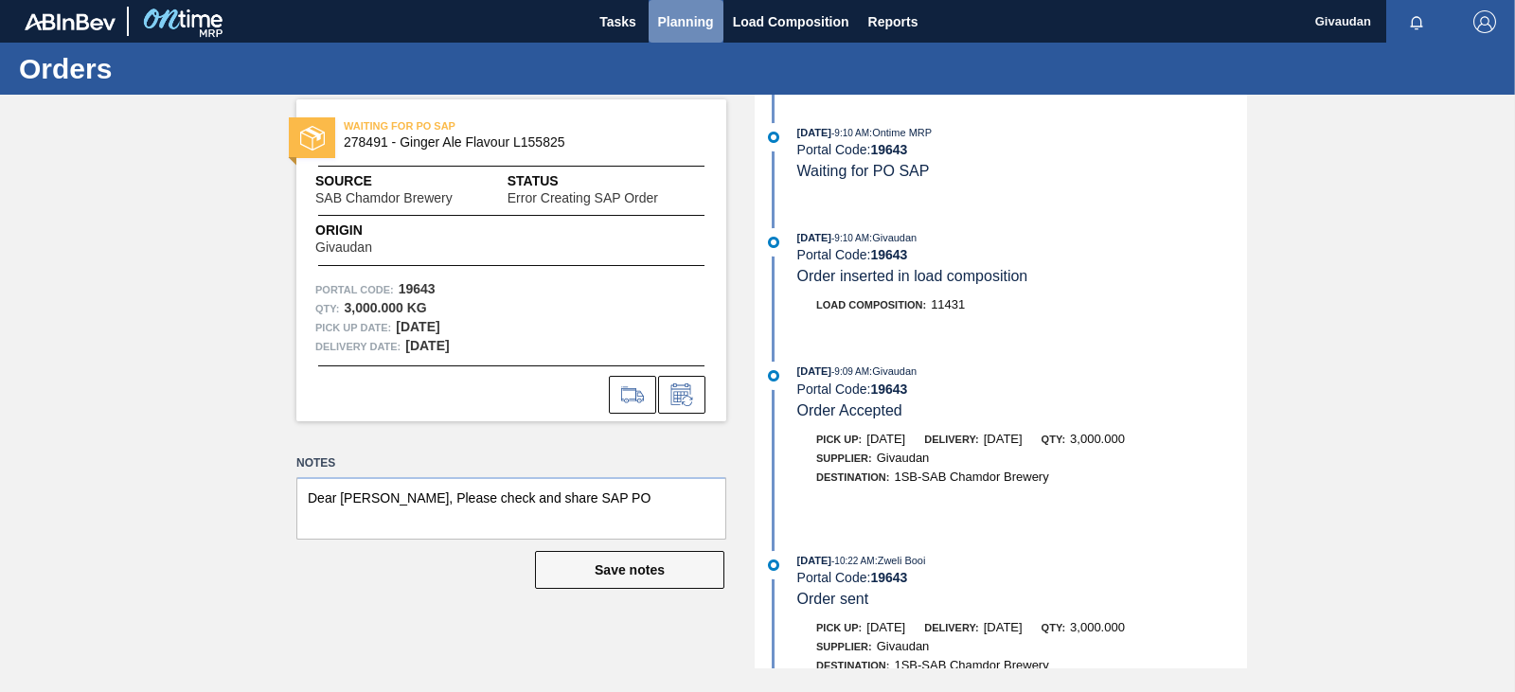
click at [702, 27] on span "Planning" at bounding box center [686, 21] width 56 height 23
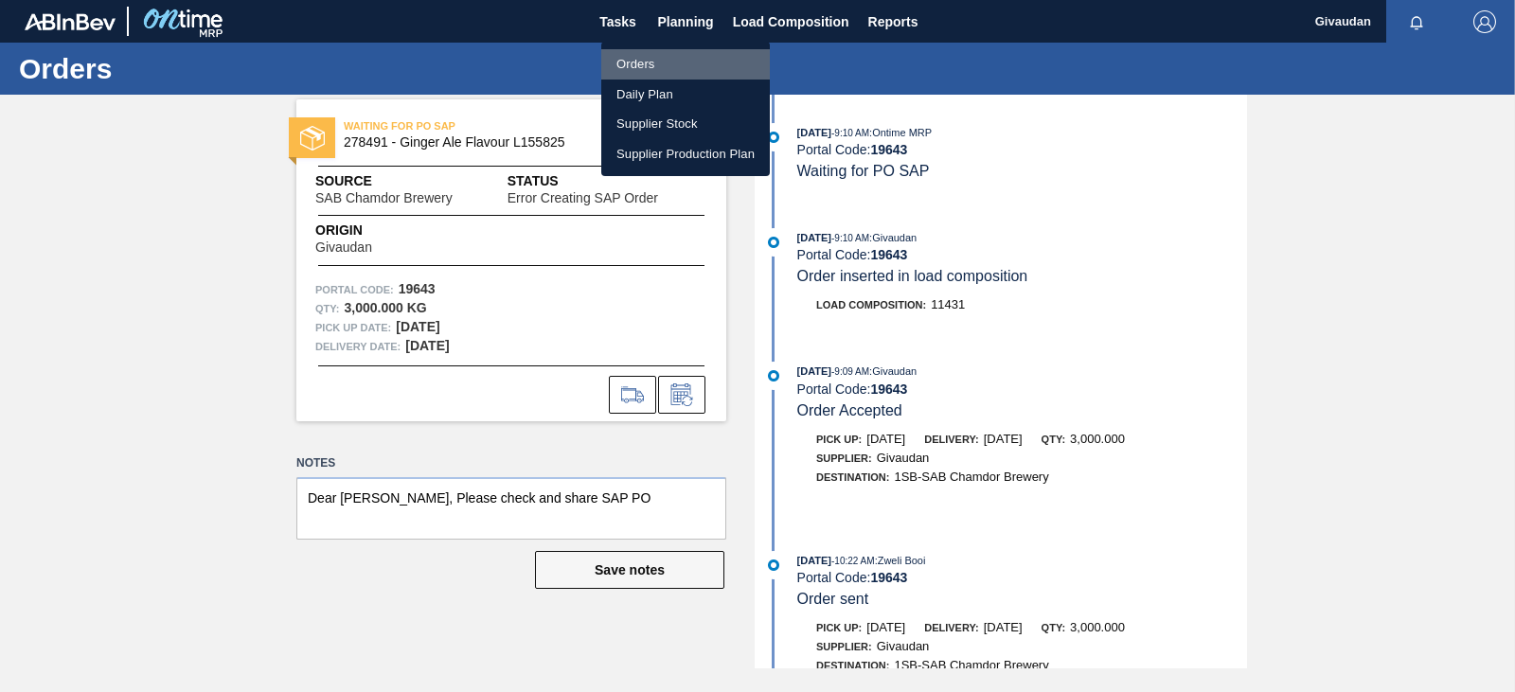
click at [700, 65] on li "Orders" at bounding box center [685, 64] width 169 height 30
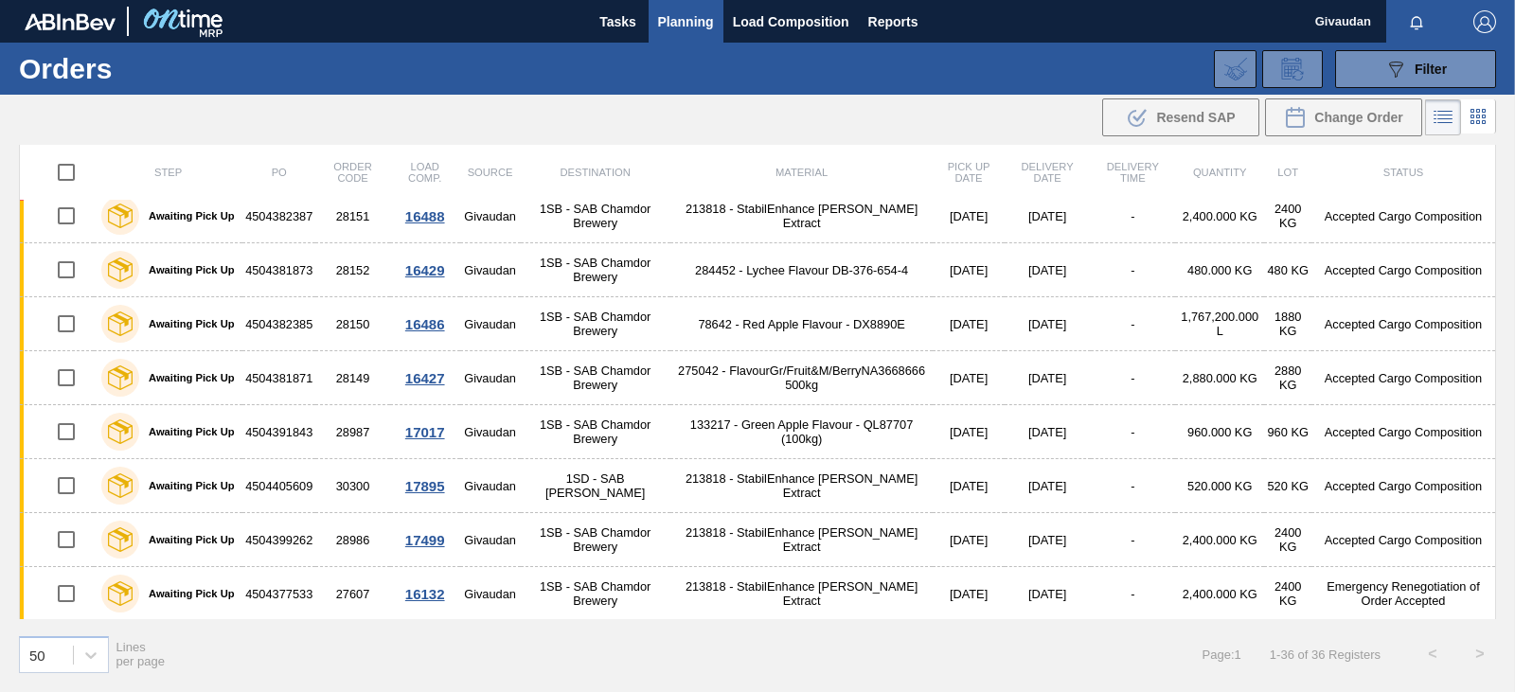
scroll to position [1525, 0]
click at [806, 18] on span "Load Composition" at bounding box center [791, 21] width 116 height 23
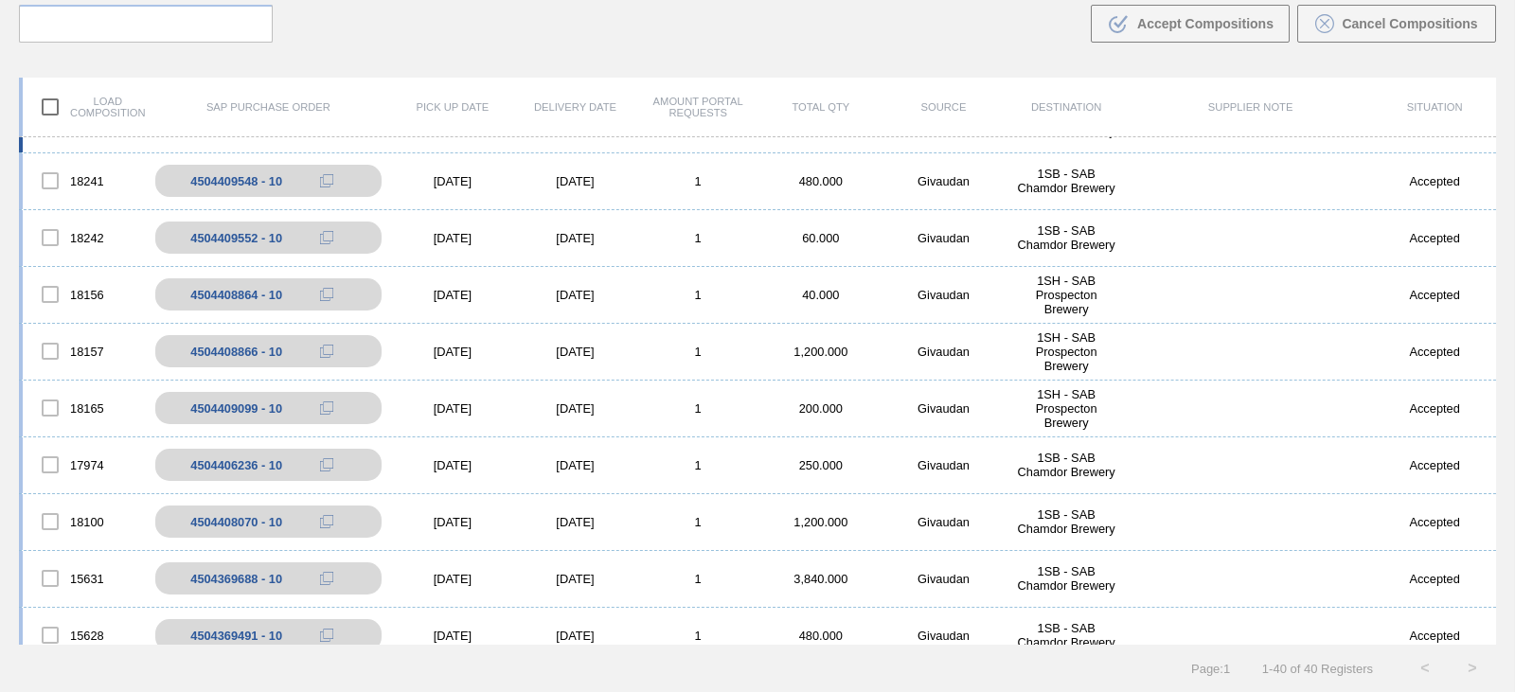
scroll to position [473, 0]
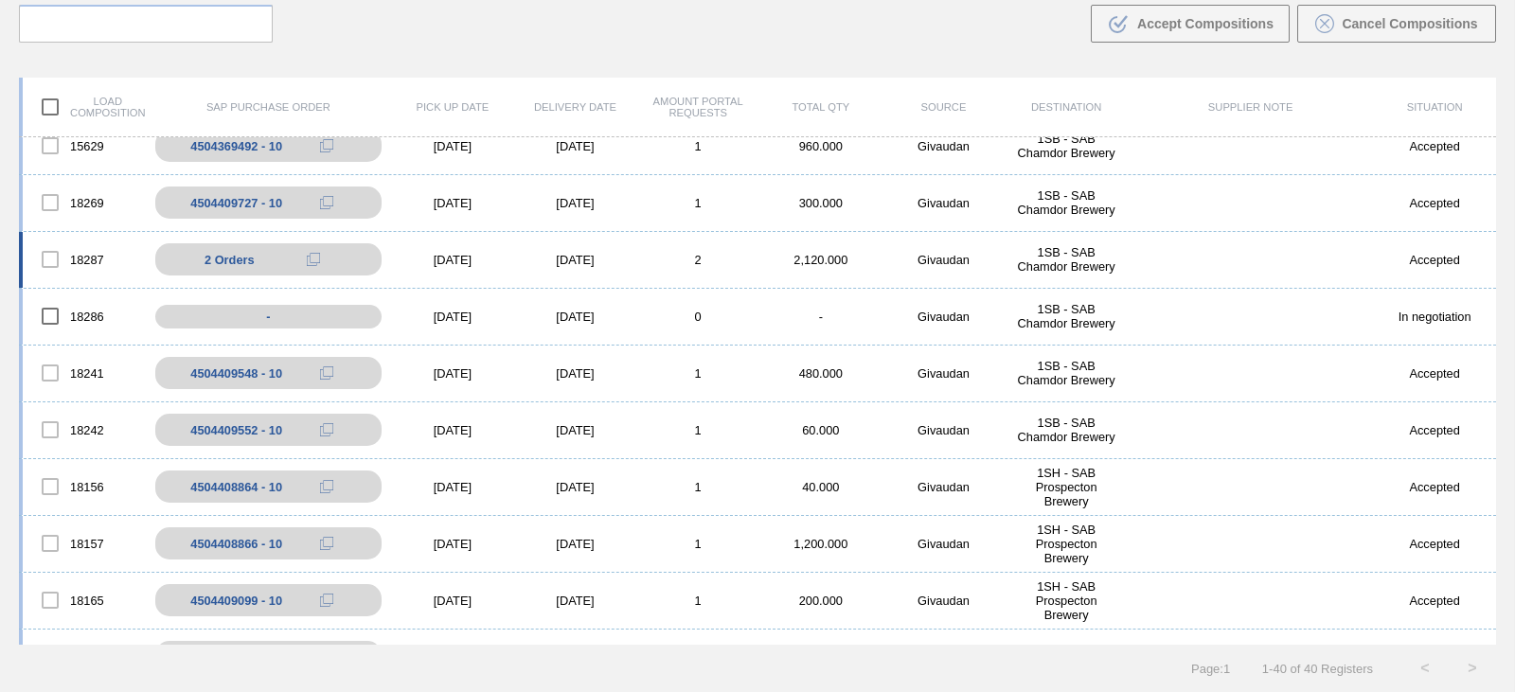
click at [1073, 253] on div "1SB - SAB Chamdor Brewery" at bounding box center [1066, 259] width 123 height 28
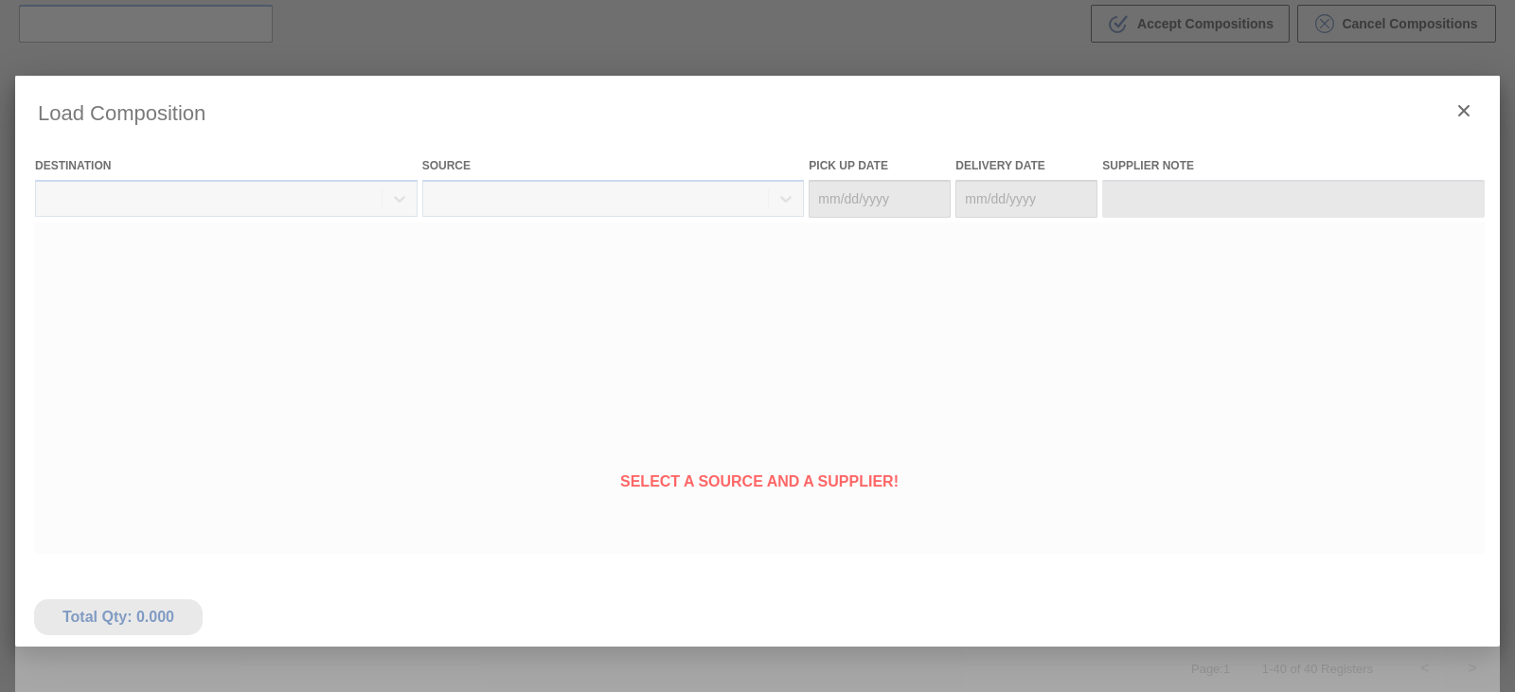
type Date "[DATE]"
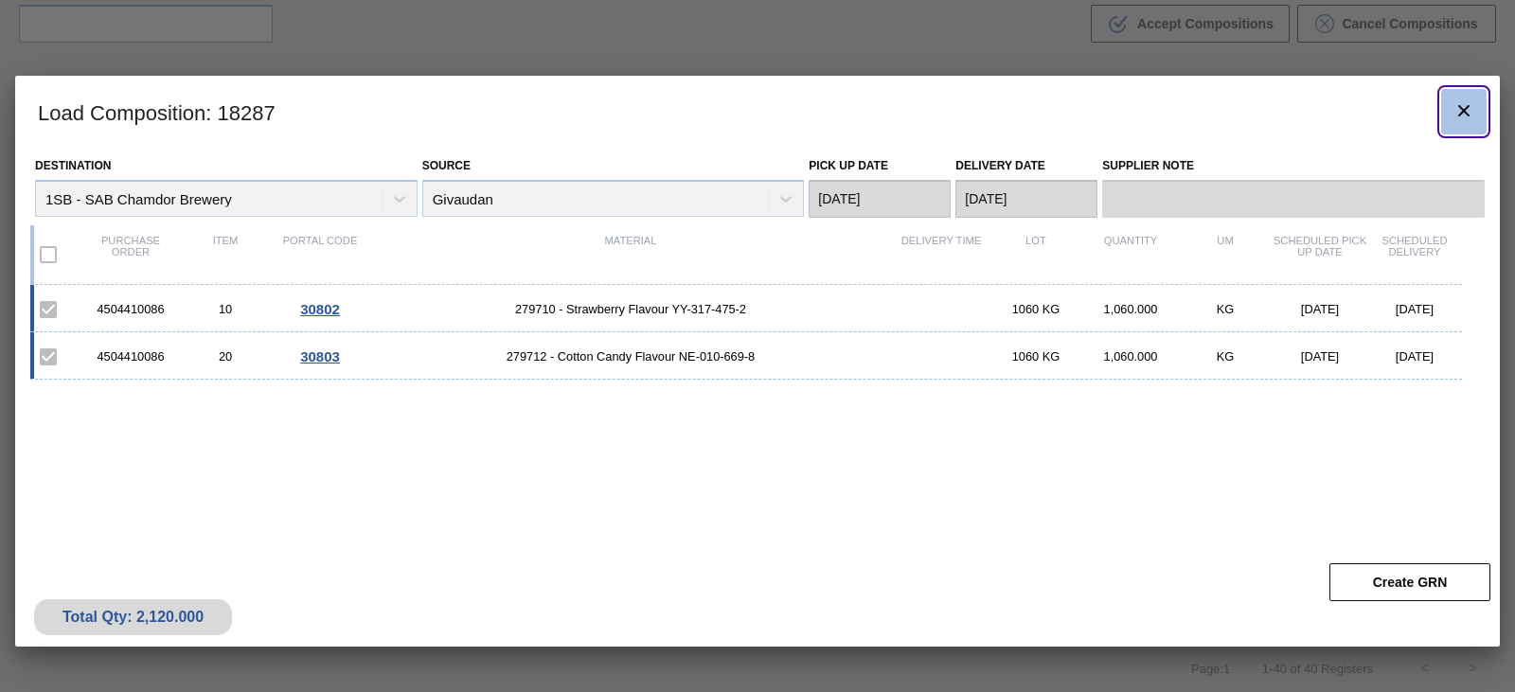
click at [1452, 109] on button "botão de ícone" at bounding box center [1463, 111] width 45 height 45
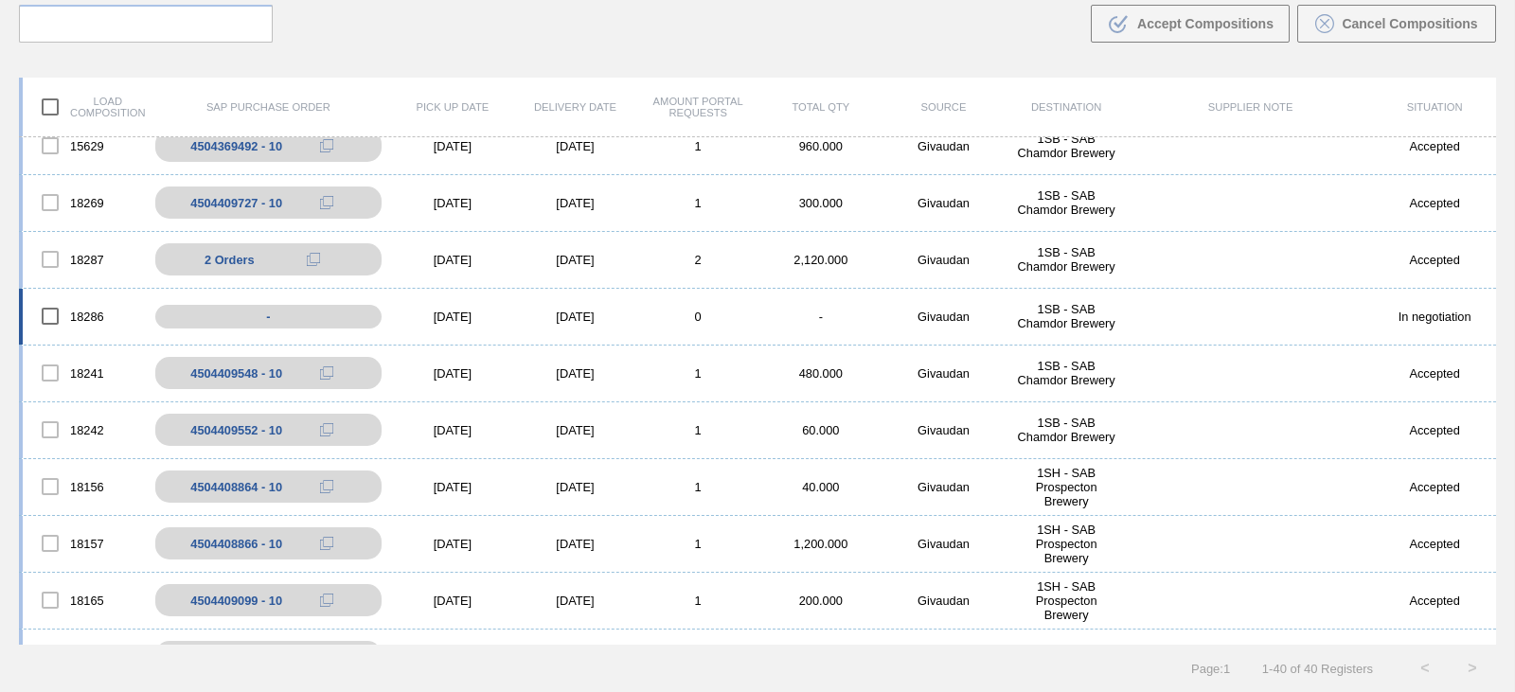
click at [1037, 312] on div "1SB - SAB Chamdor Brewery" at bounding box center [1066, 316] width 123 height 28
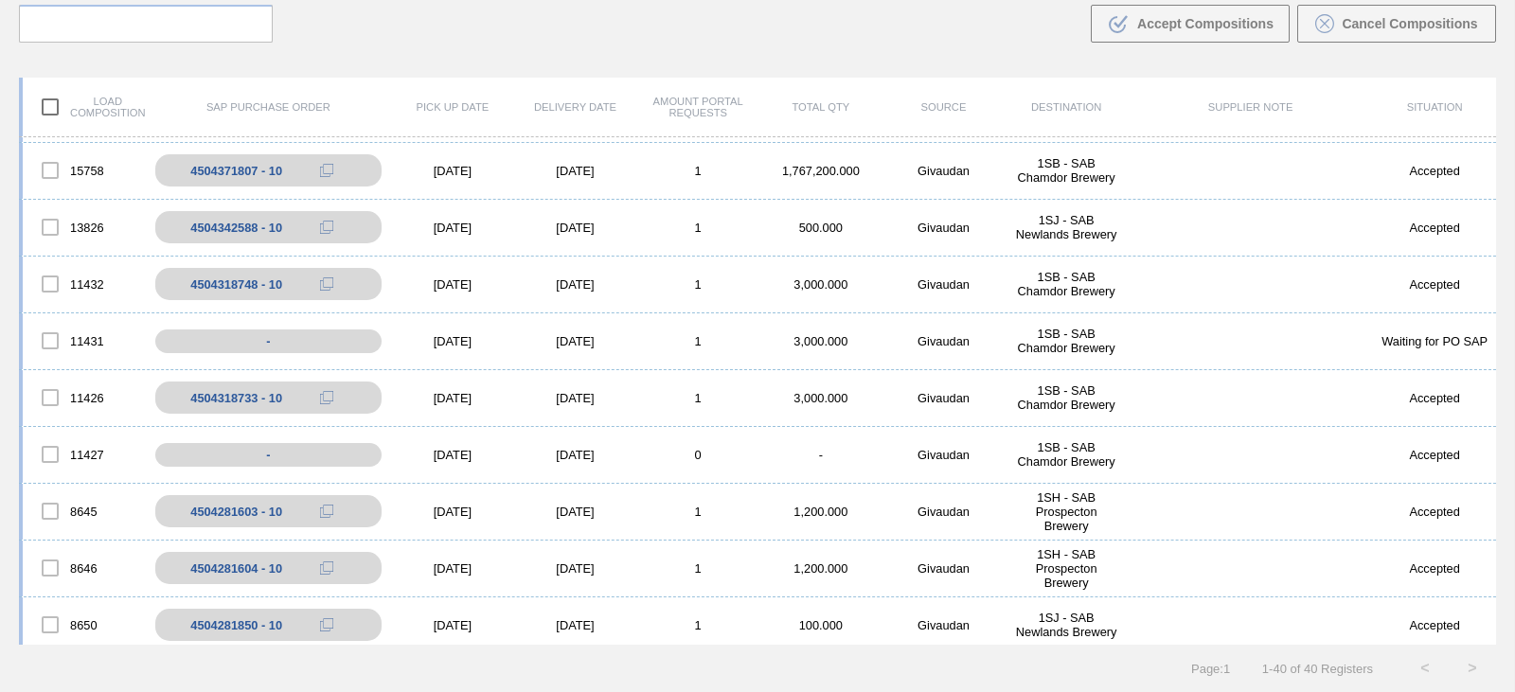
scroll to position [1765, 0]
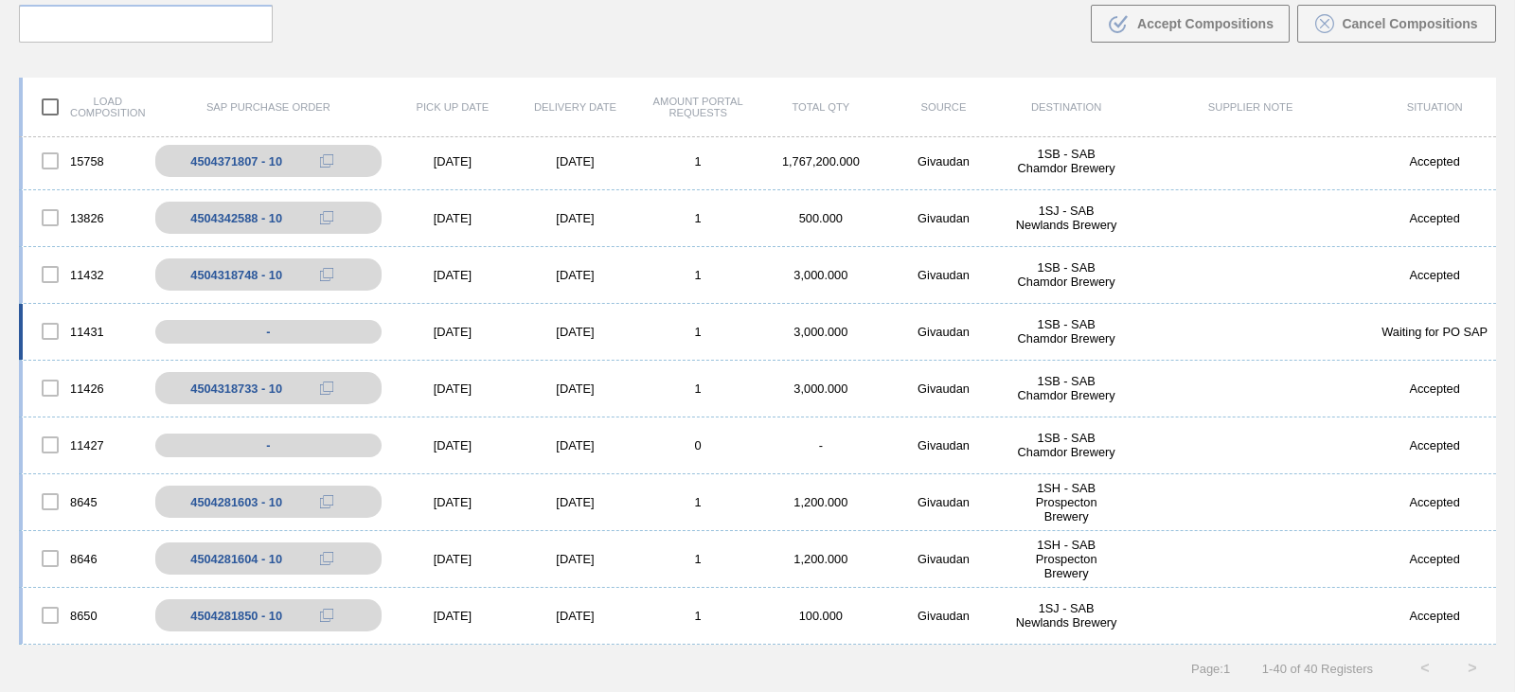
click at [1048, 325] on div "1SB - SAB Chamdor Brewery" at bounding box center [1066, 331] width 123 height 28
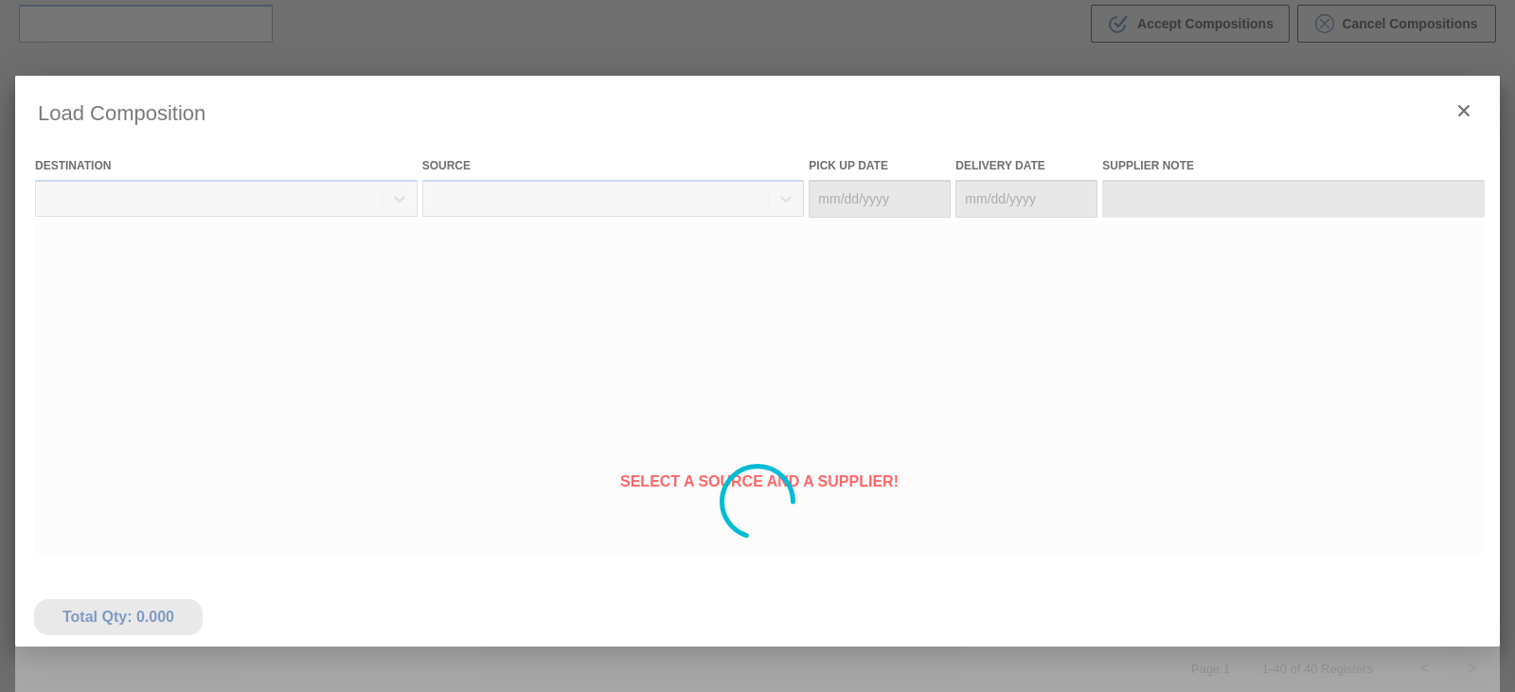
type Date "[DATE]"
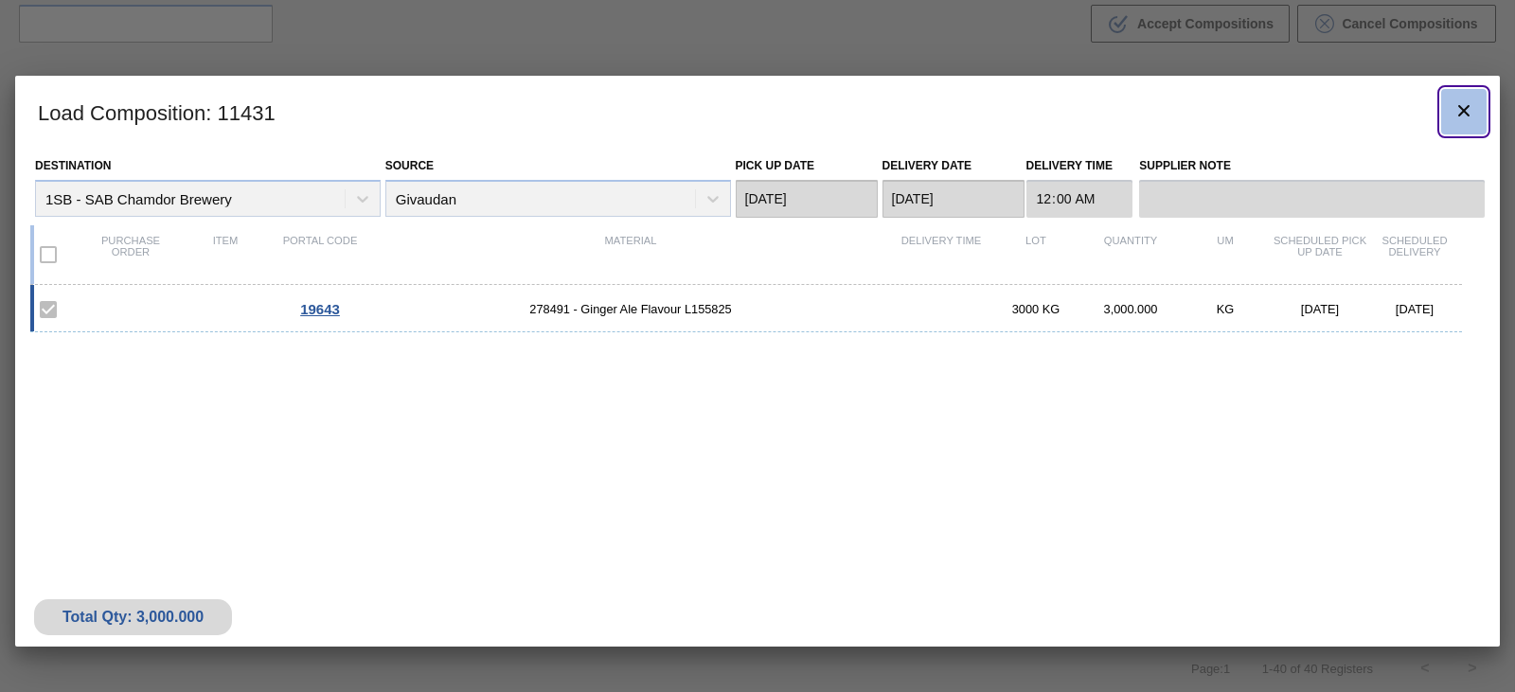
click at [1470, 100] on icon "botão de ícone" at bounding box center [1464, 110] width 23 height 23
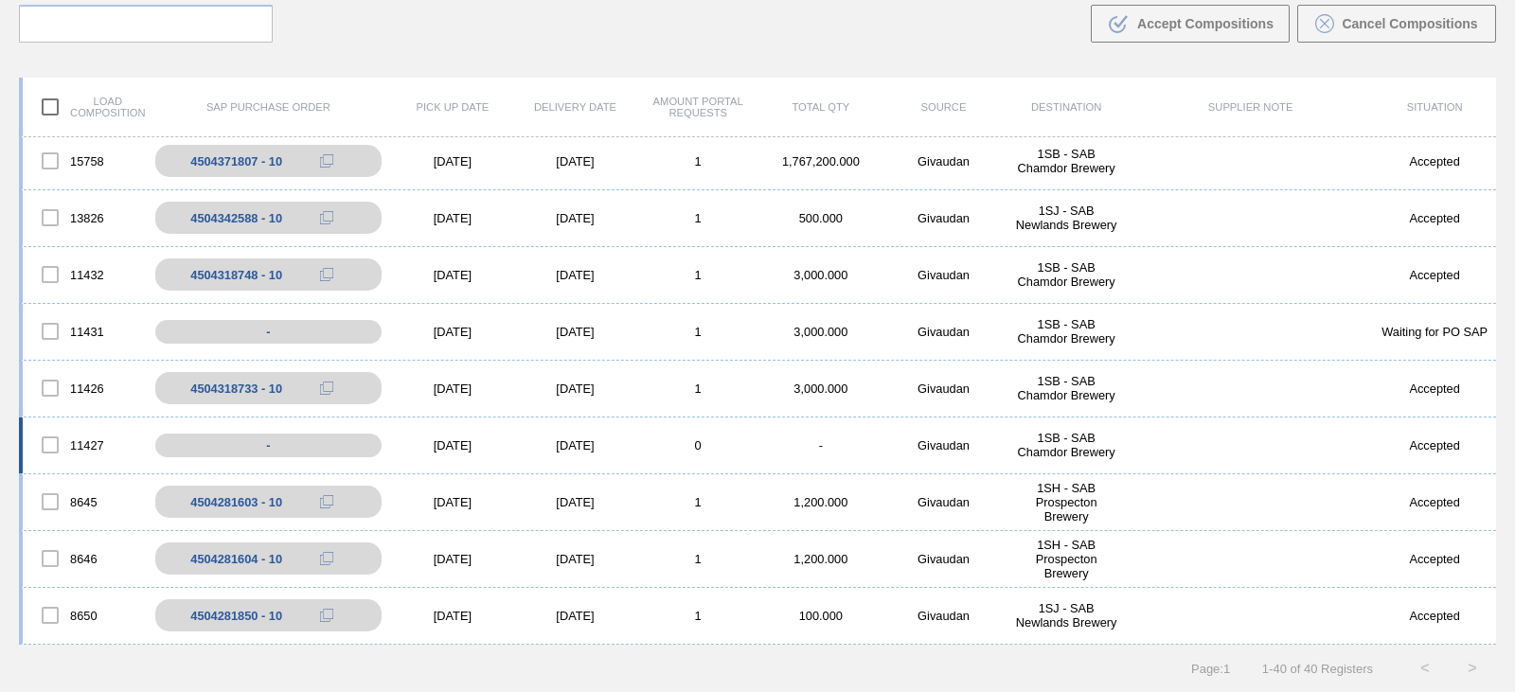
click at [1033, 451] on div "1SB - SAB Chamdor Brewery" at bounding box center [1066, 445] width 123 height 28
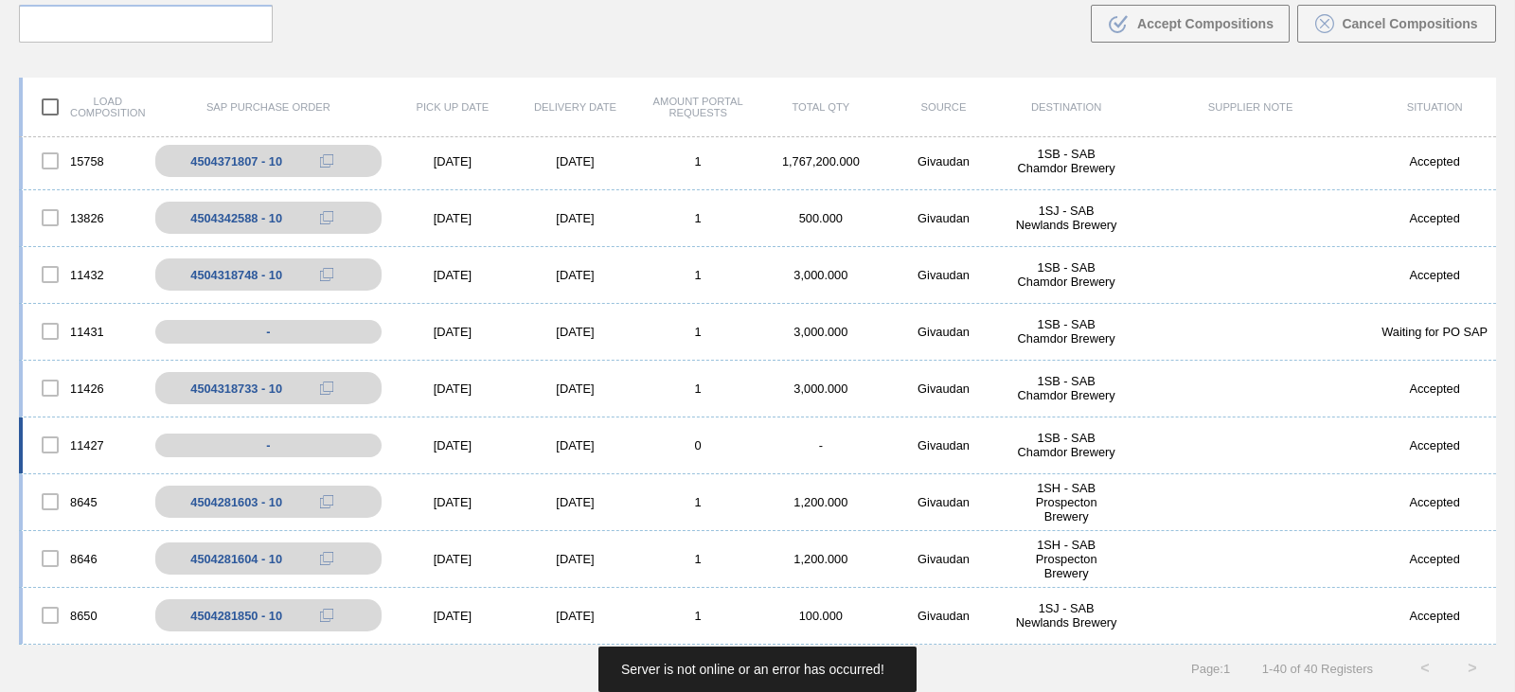
click at [1049, 446] on div "1SB - SAB Chamdor Brewery" at bounding box center [1066, 445] width 123 height 28
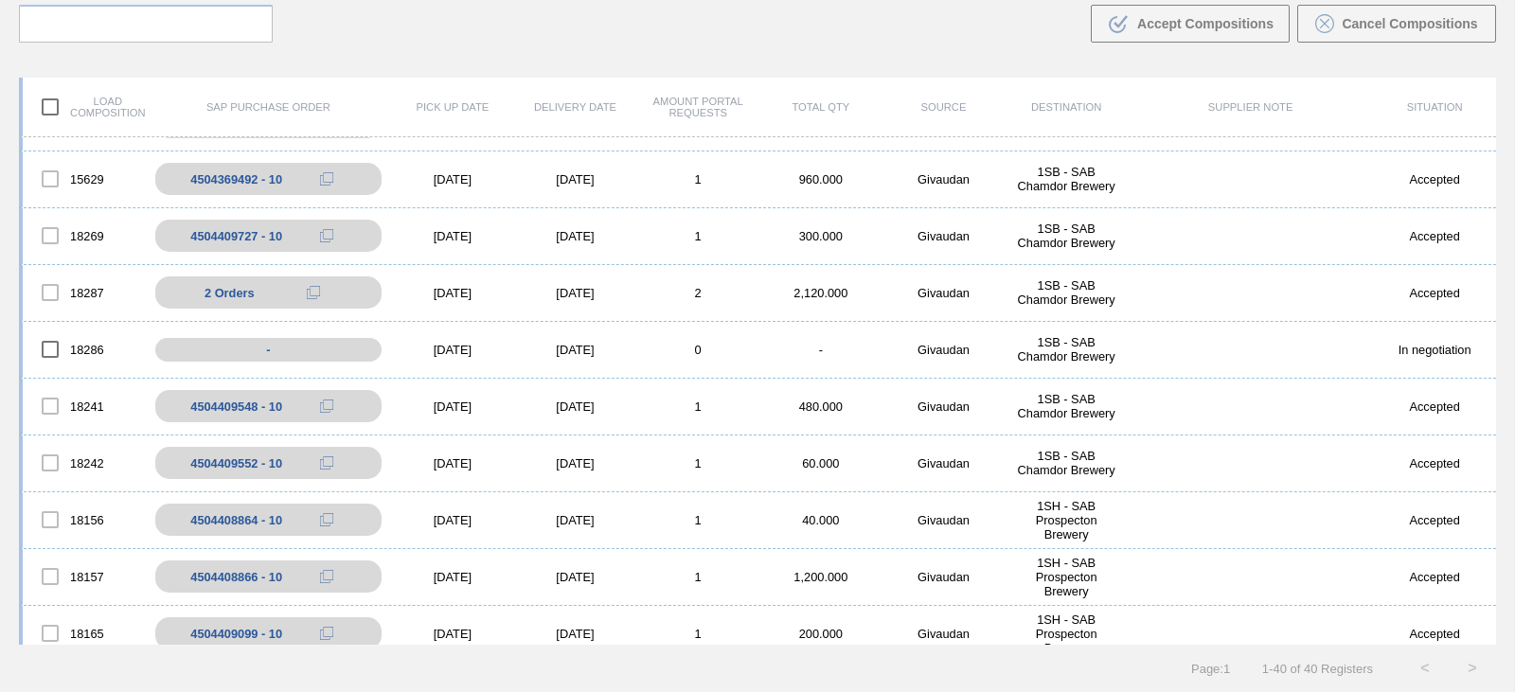
scroll to position [439, 0]
